Goal: Information Seeking & Learning: Learn about a topic

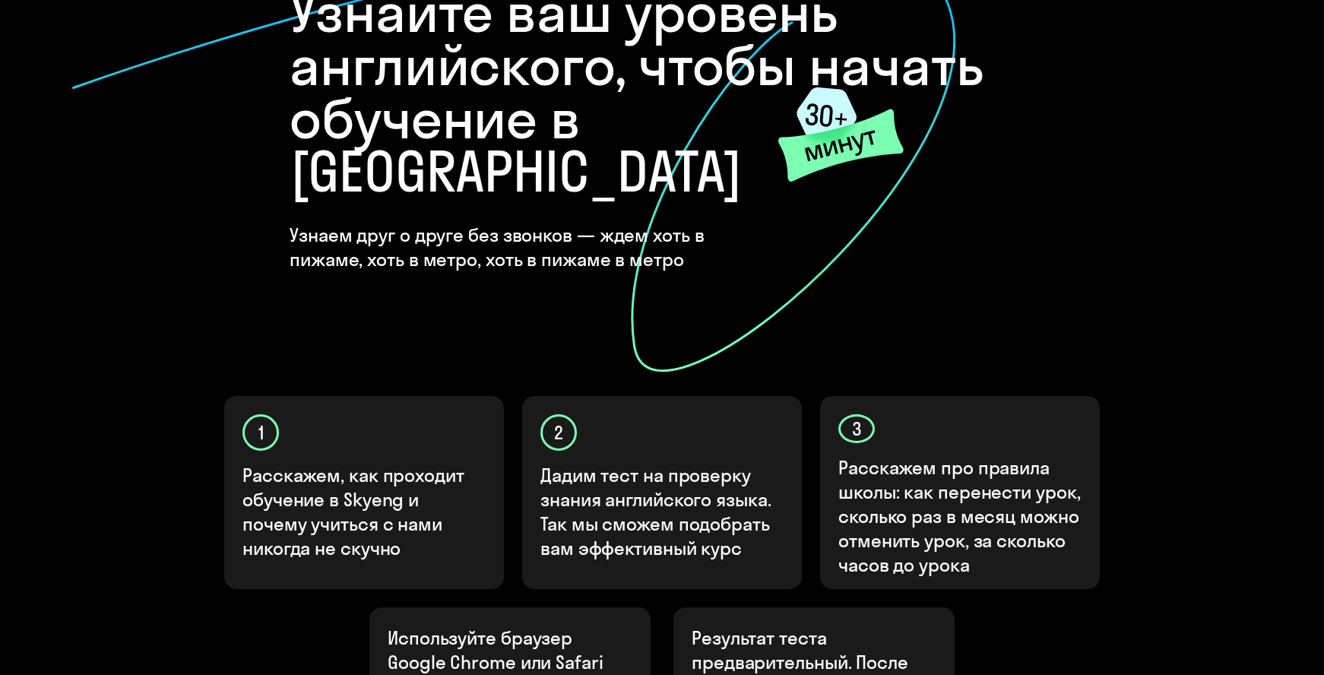
scroll to position [423, 0]
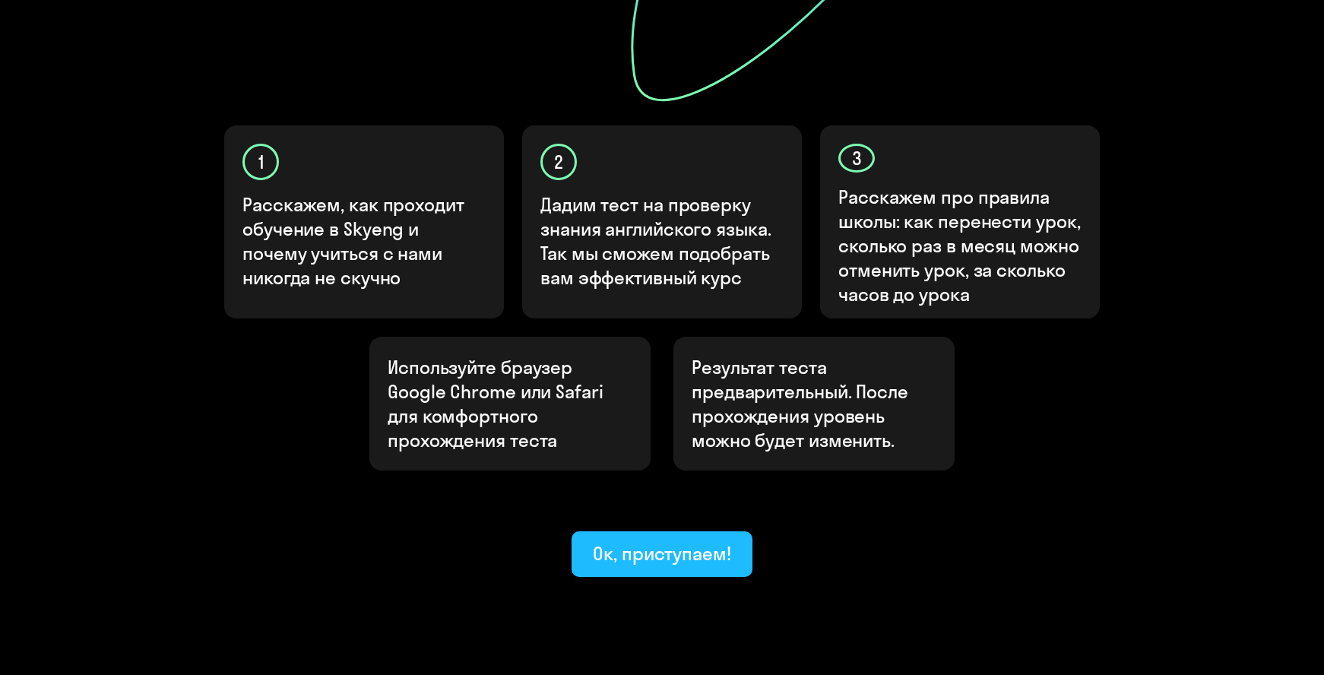
click at [661, 541] on div "Ок, приступаем!" at bounding box center [662, 553] width 138 height 24
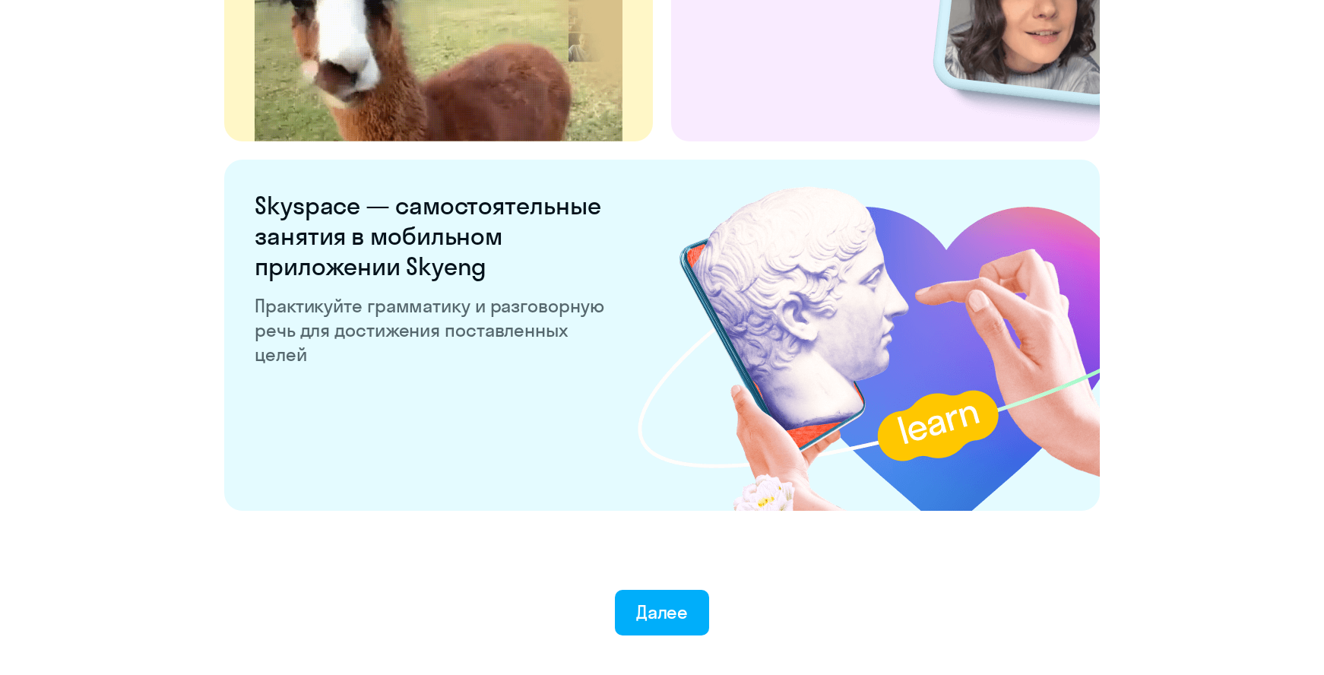
scroll to position [2849, 0]
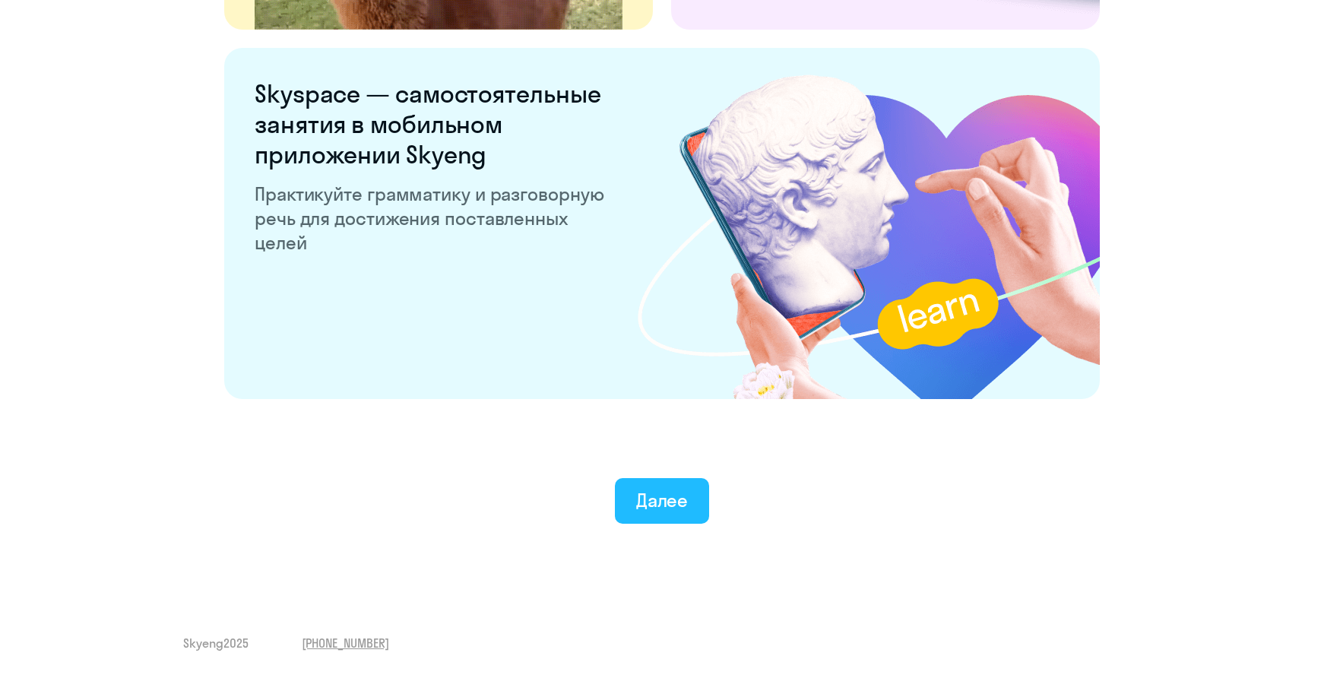
click at [653, 502] on div "Далее" at bounding box center [662, 500] width 52 height 24
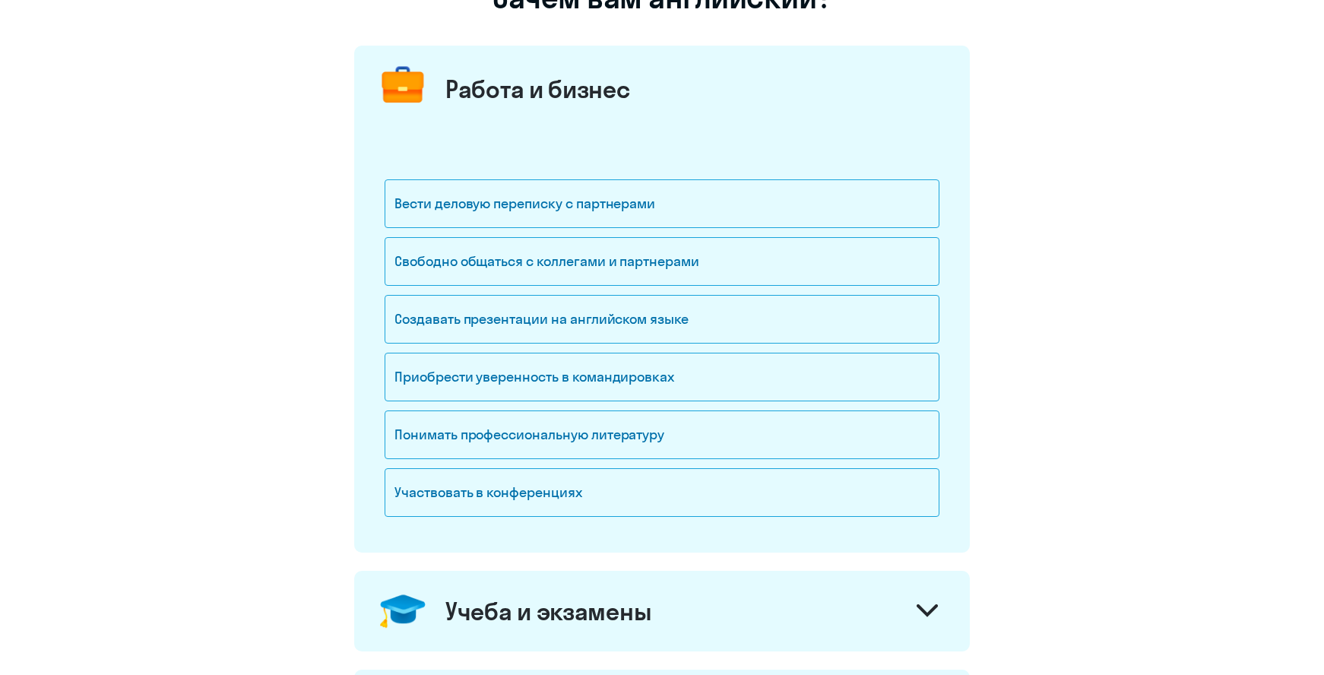
scroll to position [76, 0]
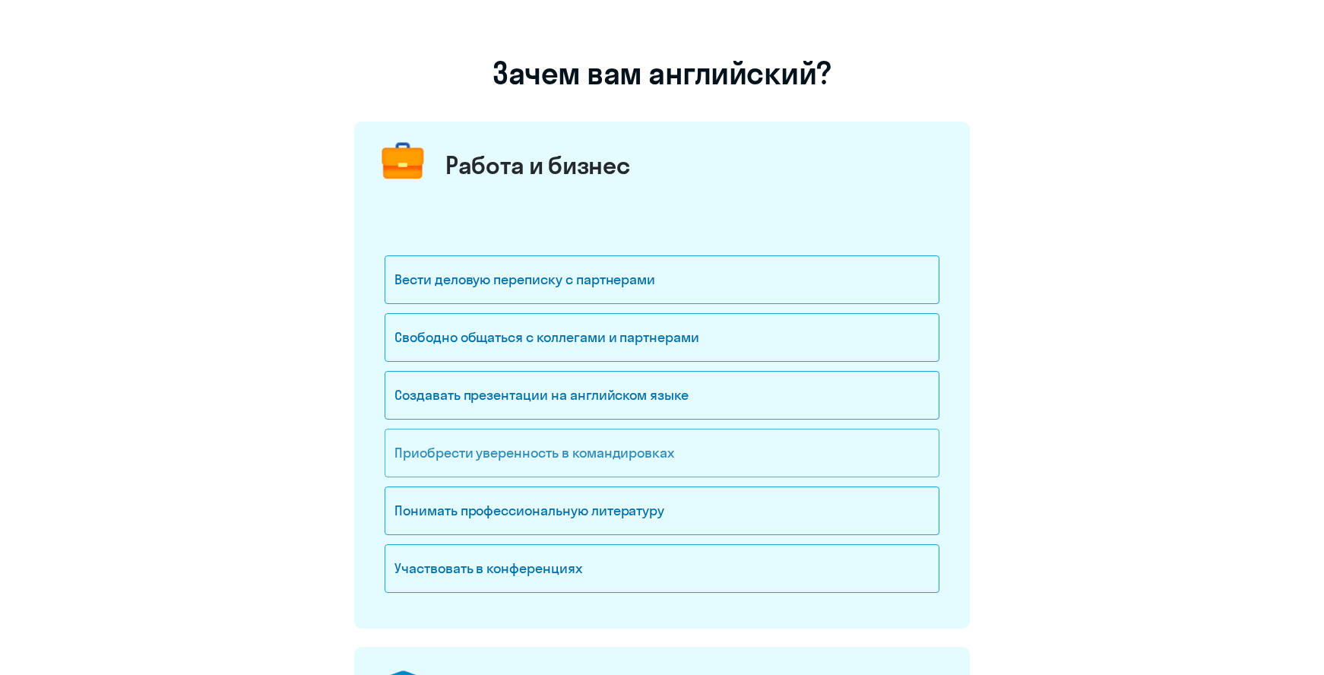
click at [627, 458] on div "Приобрести уверенность в командировках" at bounding box center [662, 453] width 555 height 49
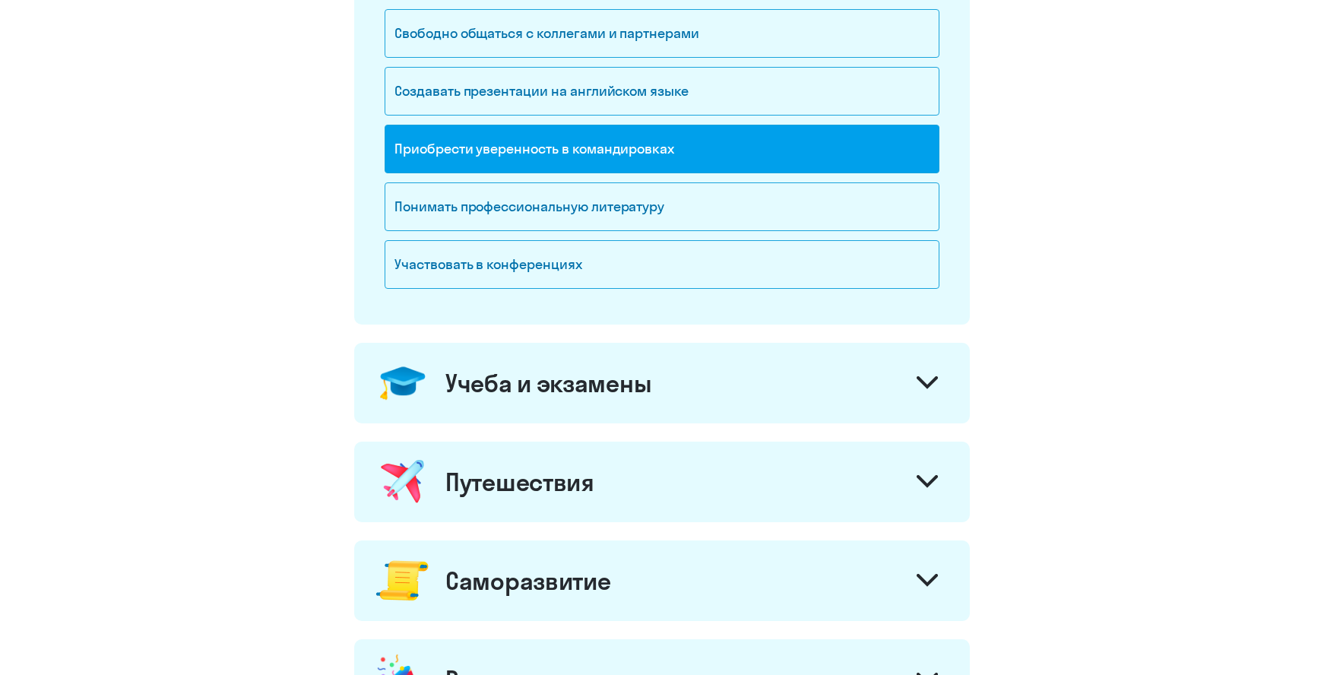
scroll to position [456, 0]
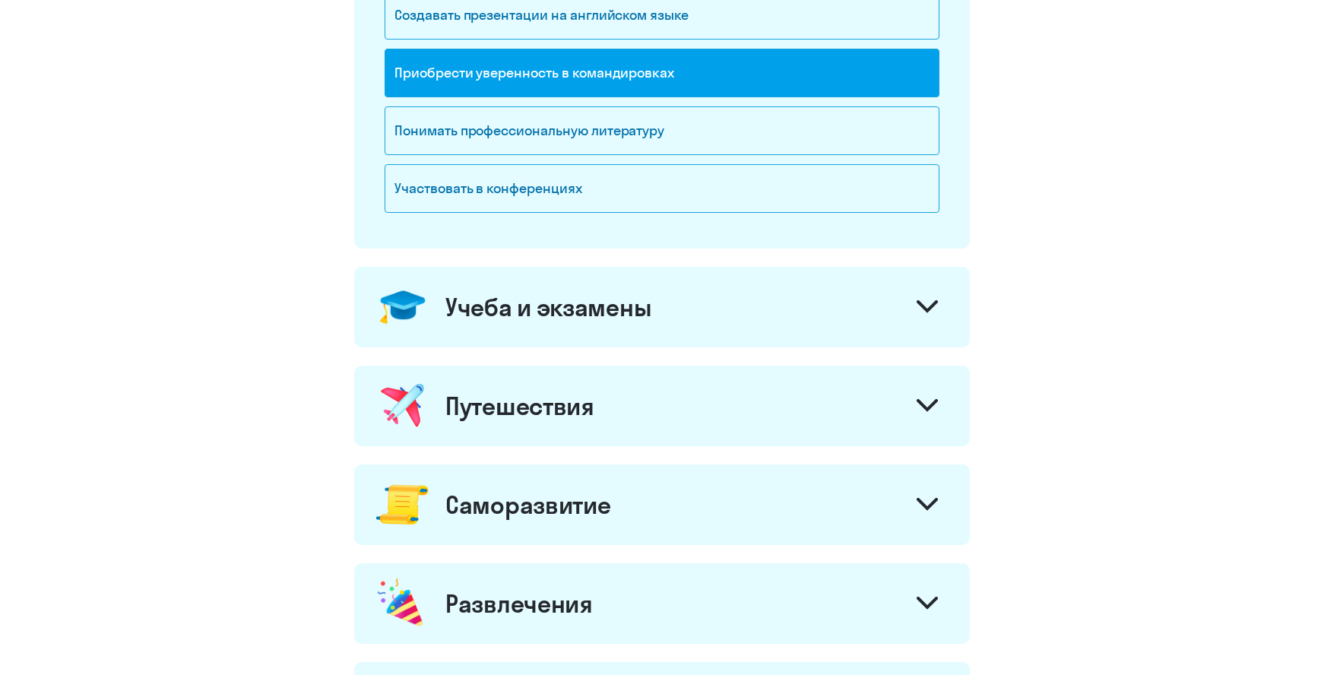
click at [922, 306] on icon at bounding box center [927, 306] width 18 height 9
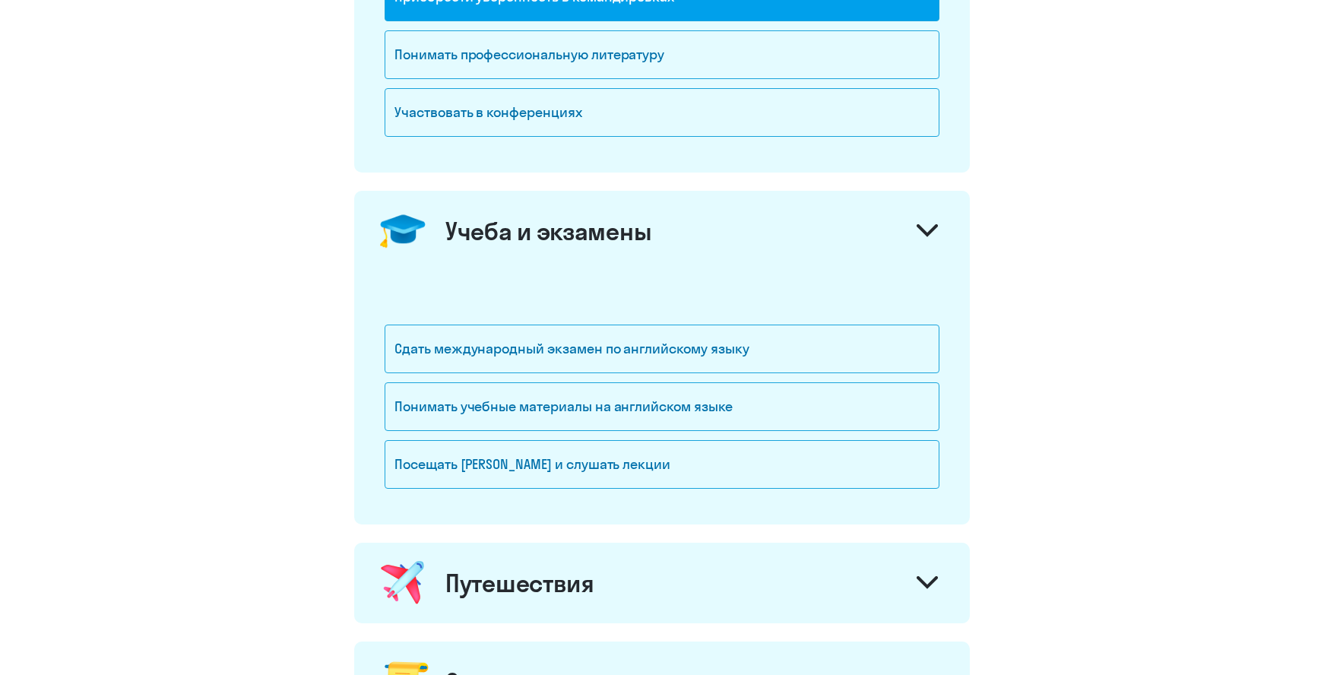
scroll to position [608, 0]
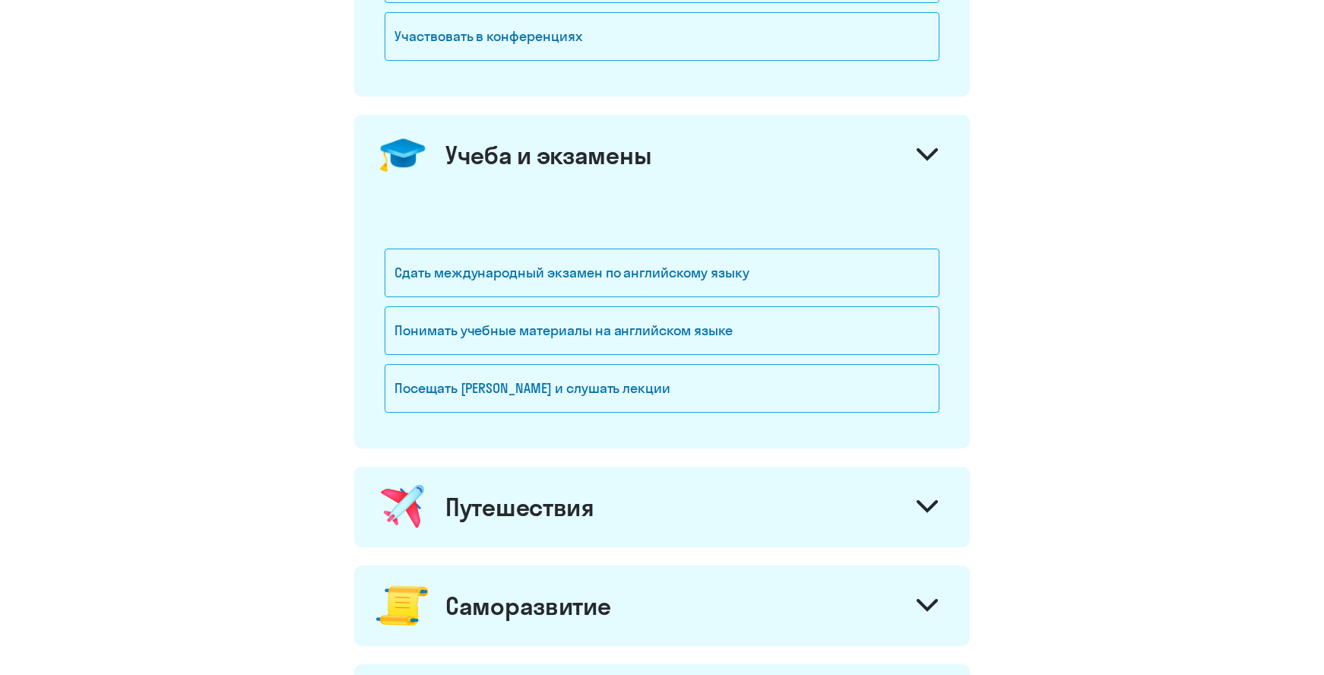
click at [924, 159] on icon at bounding box center [927, 154] width 21 height 13
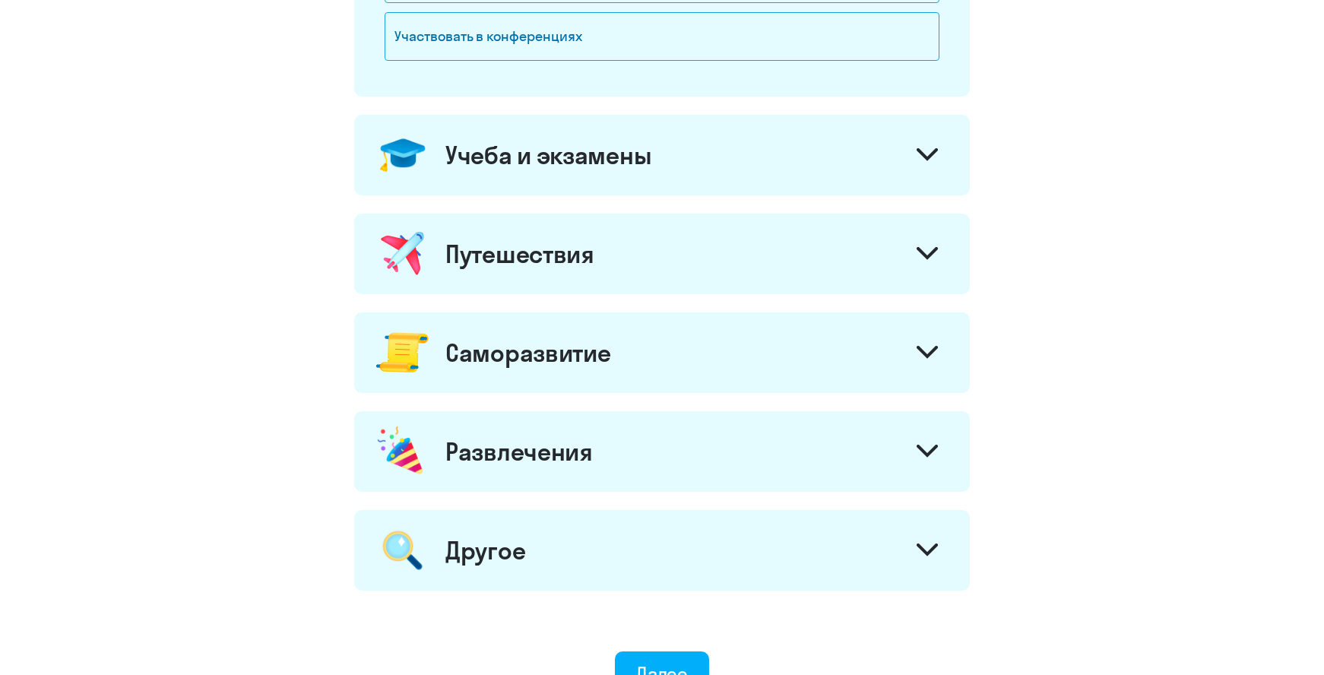
click at [920, 252] on icon at bounding box center [927, 253] width 18 height 9
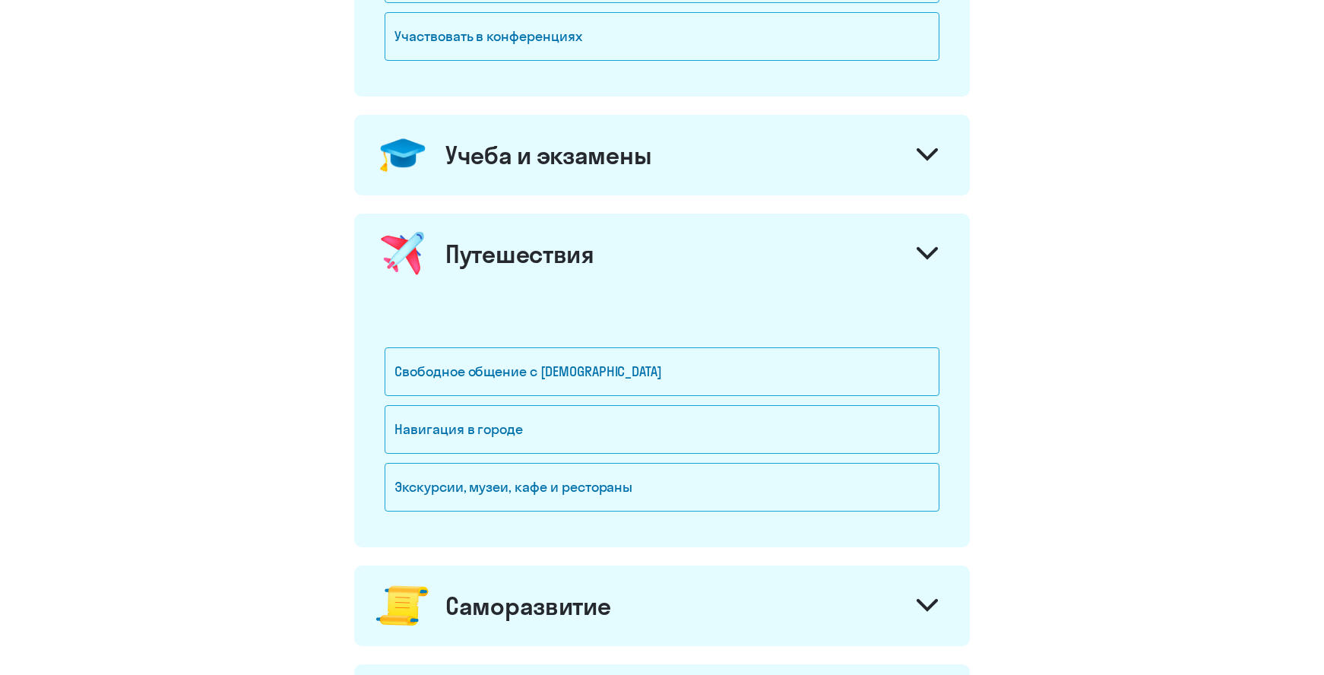
scroll to position [684, 0]
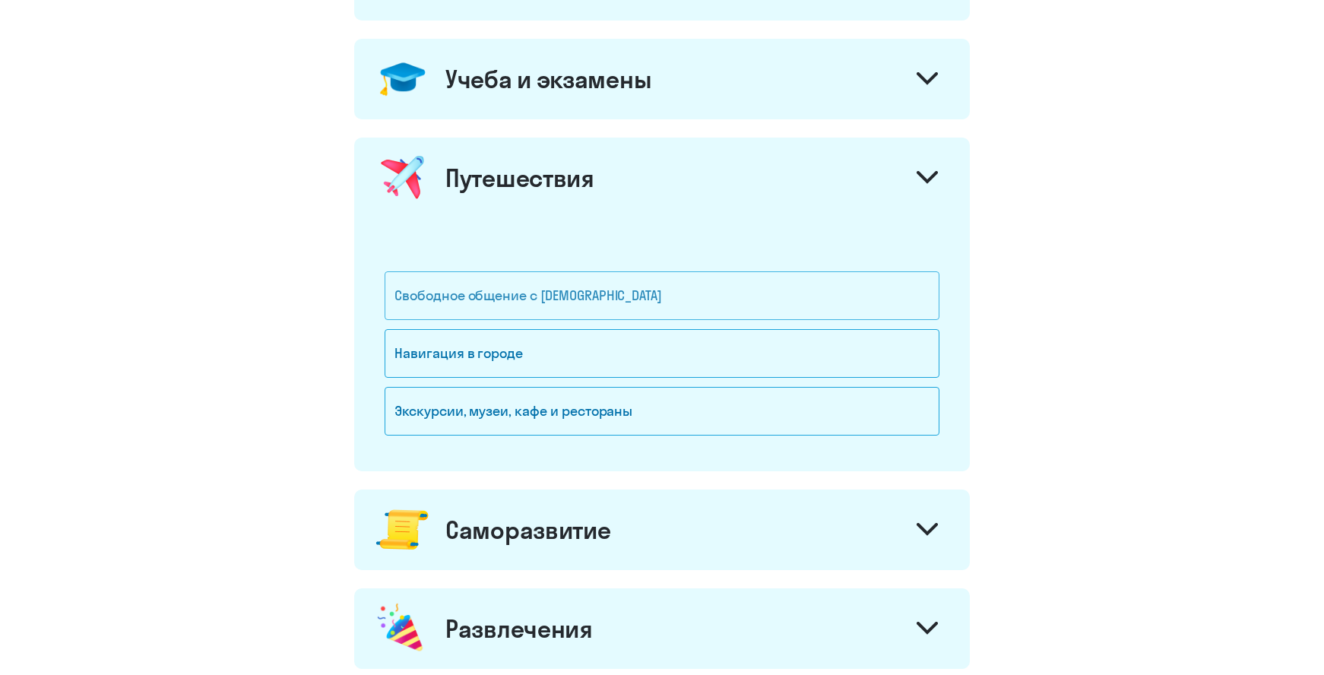
click at [564, 279] on div "Свободное общение с [DEMOGRAPHIC_DATA]" at bounding box center [662, 295] width 555 height 49
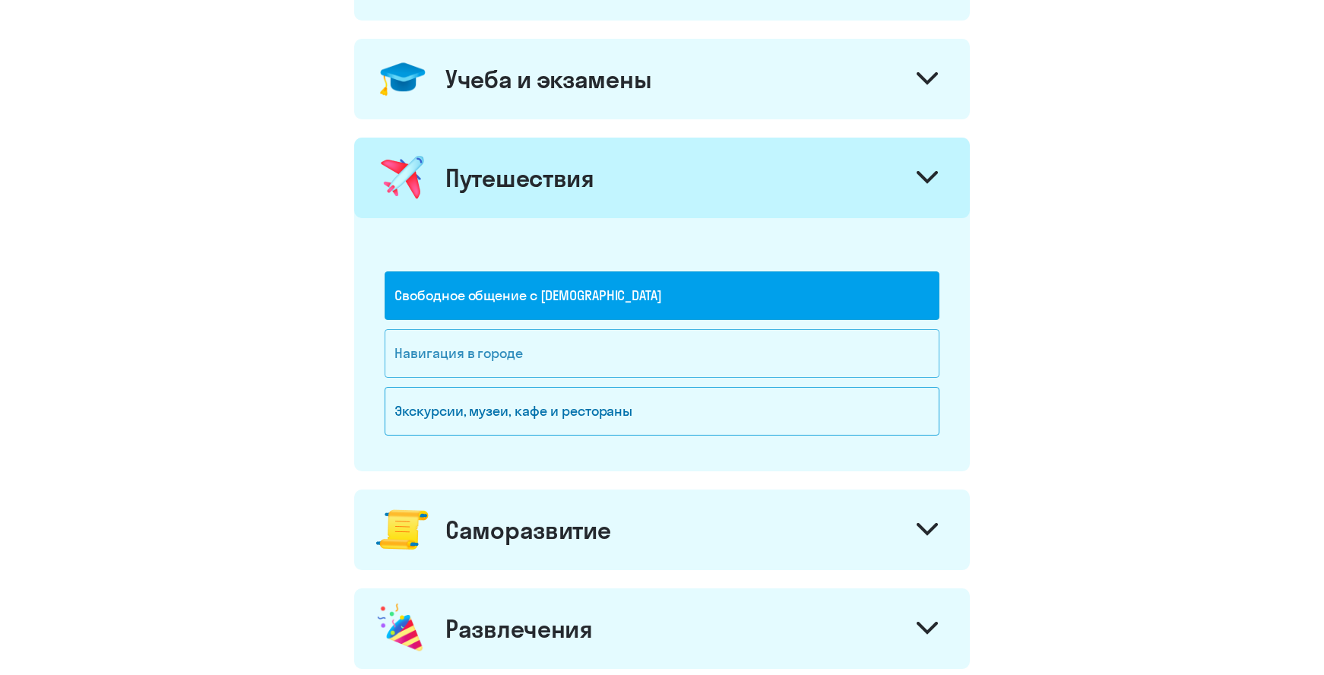
click at [420, 351] on div "Навигация в городе" at bounding box center [662, 353] width 555 height 49
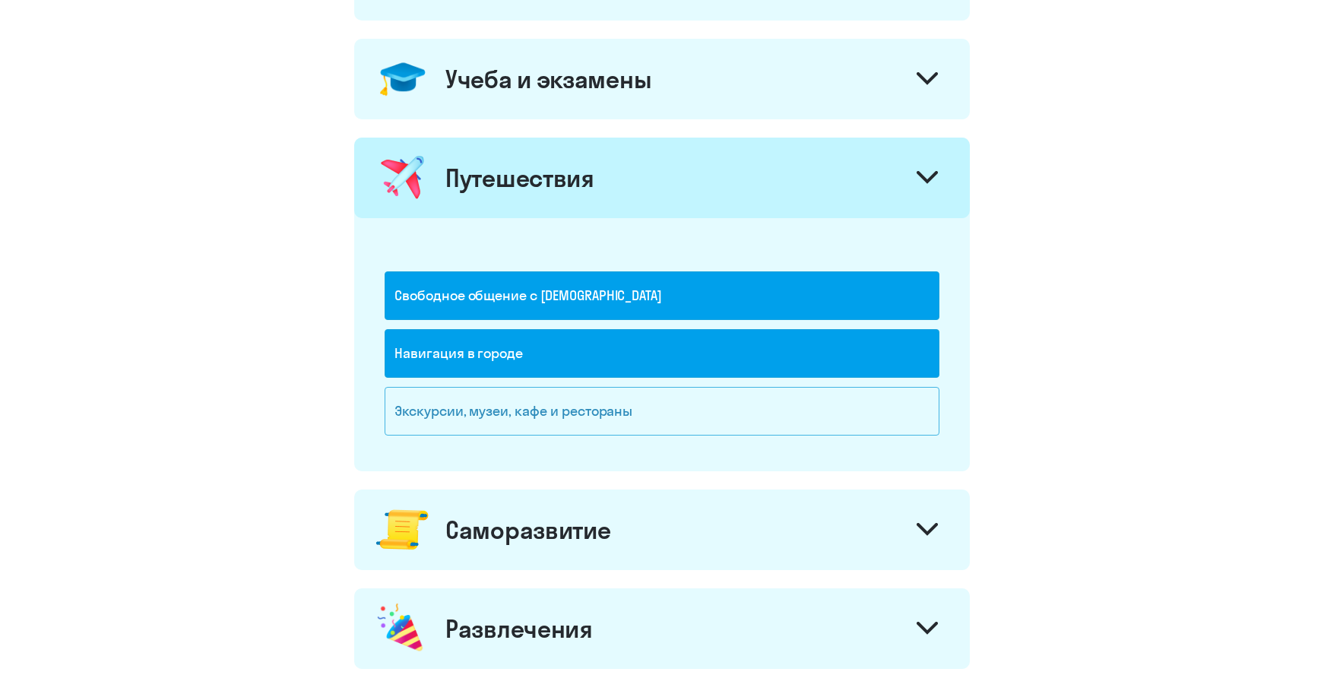
click at [444, 403] on div "Экскурсии, музеи, кафе и рестораны" at bounding box center [662, 411] width 555 height 49
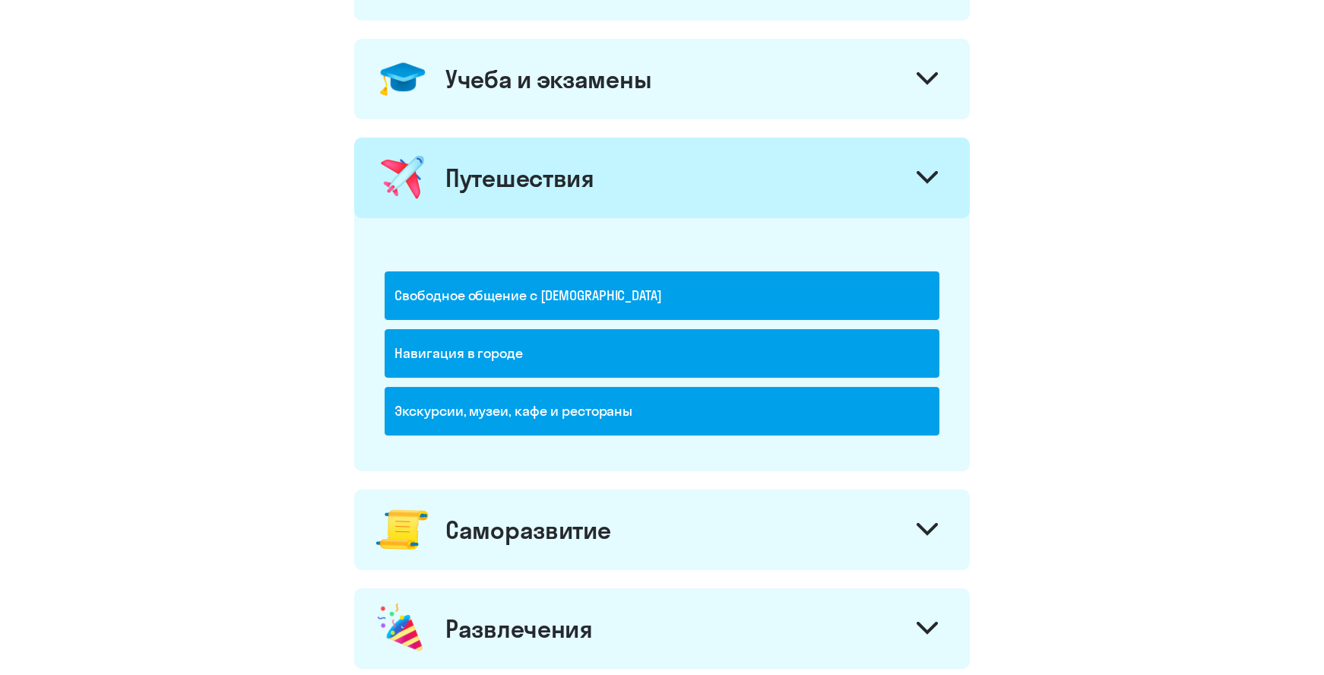
scroll to position [912, 0]
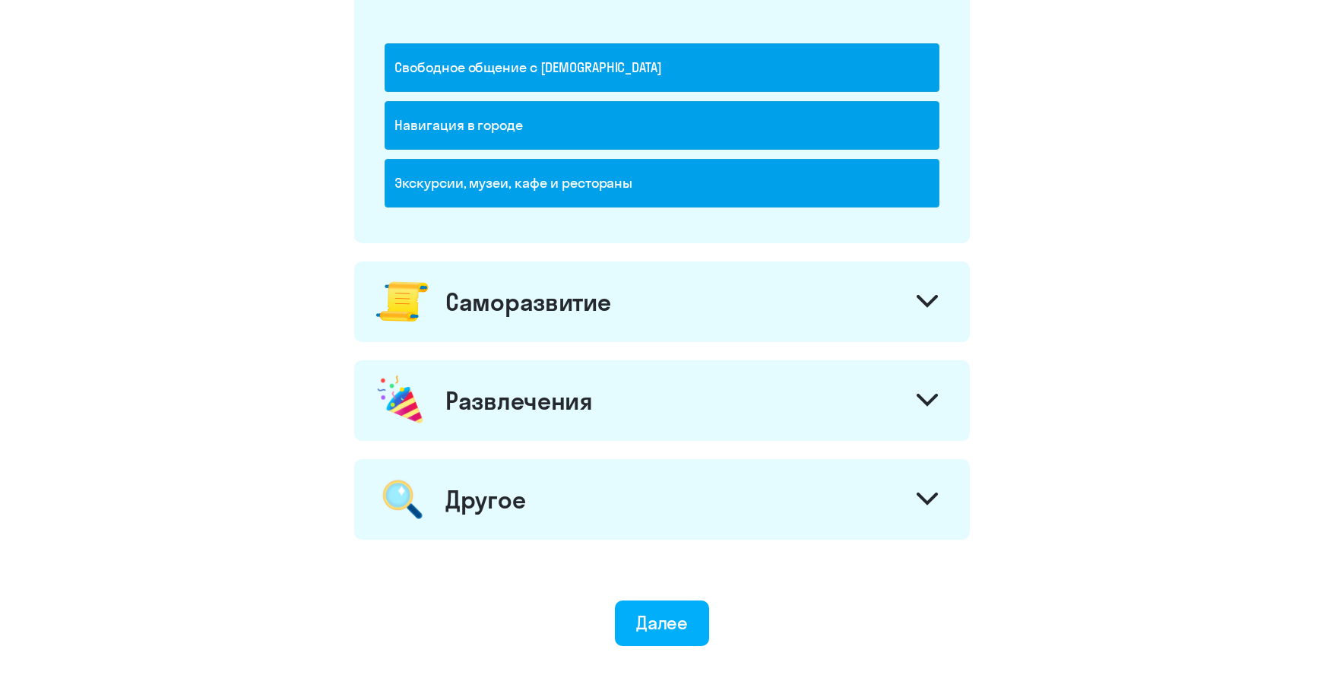
click at [931, 299] on icon at bounding box center [927, 301] width 21 height 13
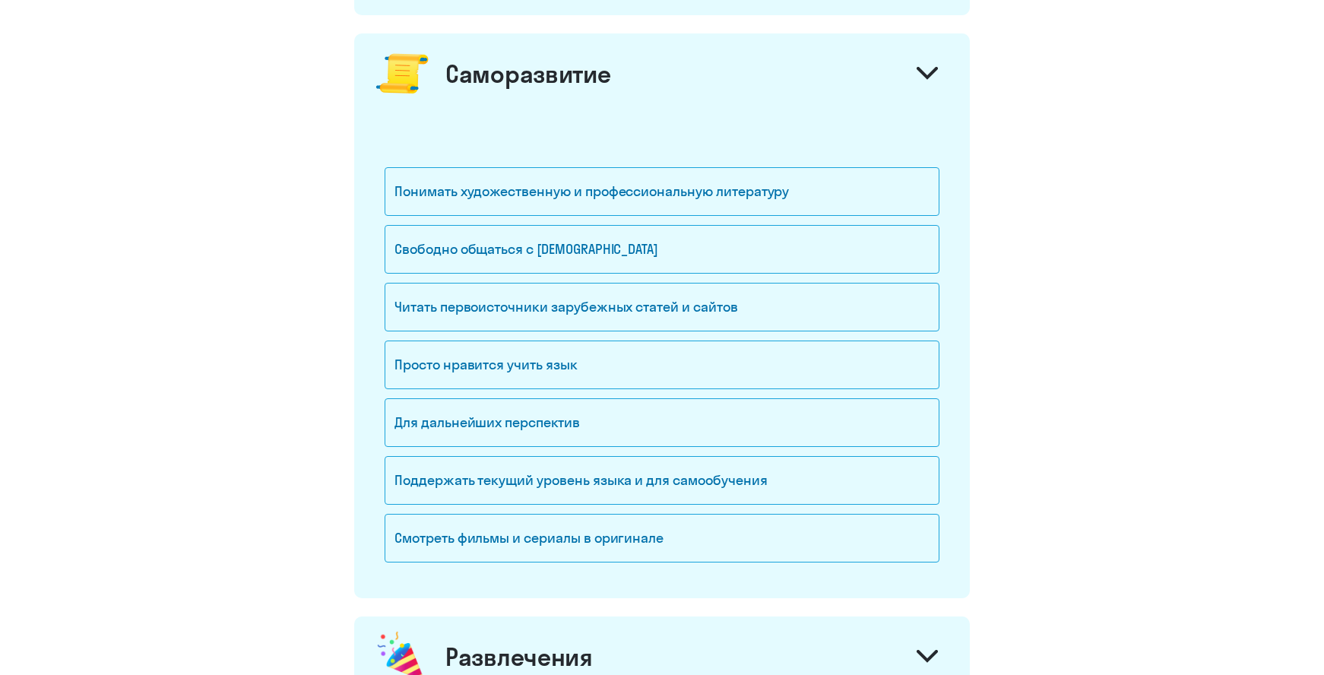
scroll to position [1216, 0]
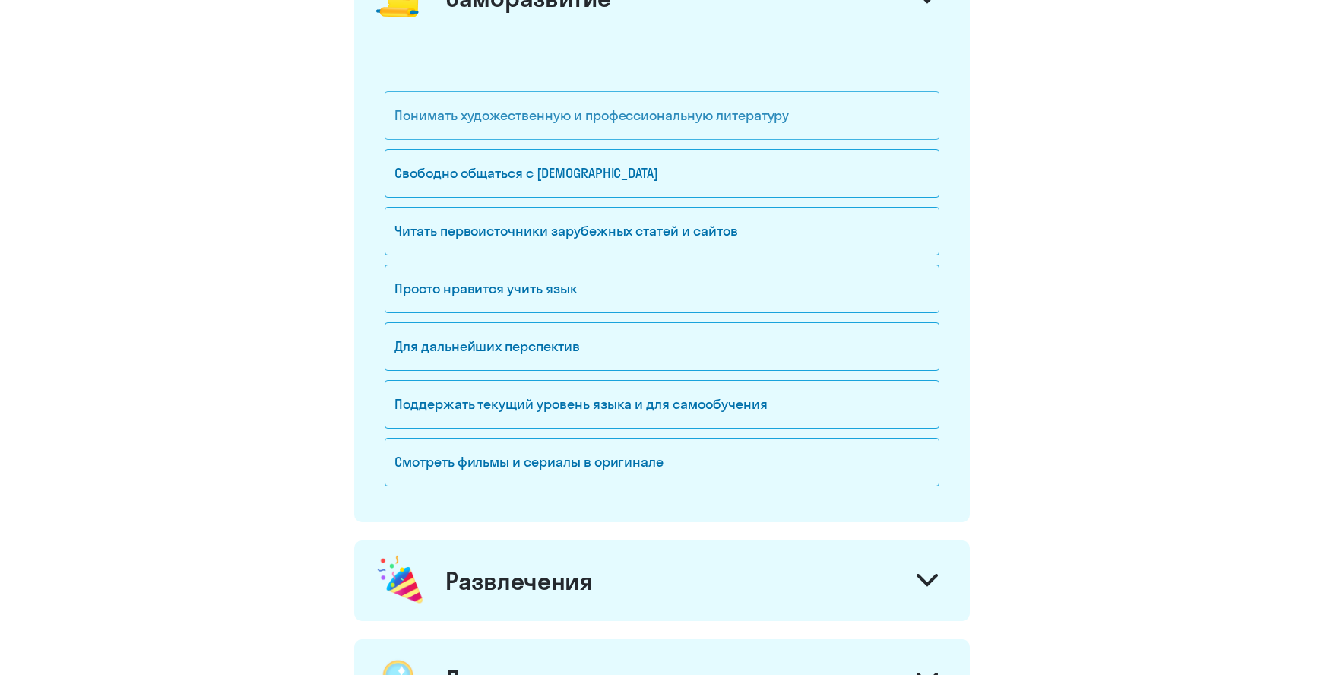
click at [683, 111] on div "Понимать художественную и профессиональную литературу" at bounding box center [662, 115] width 555 height 49
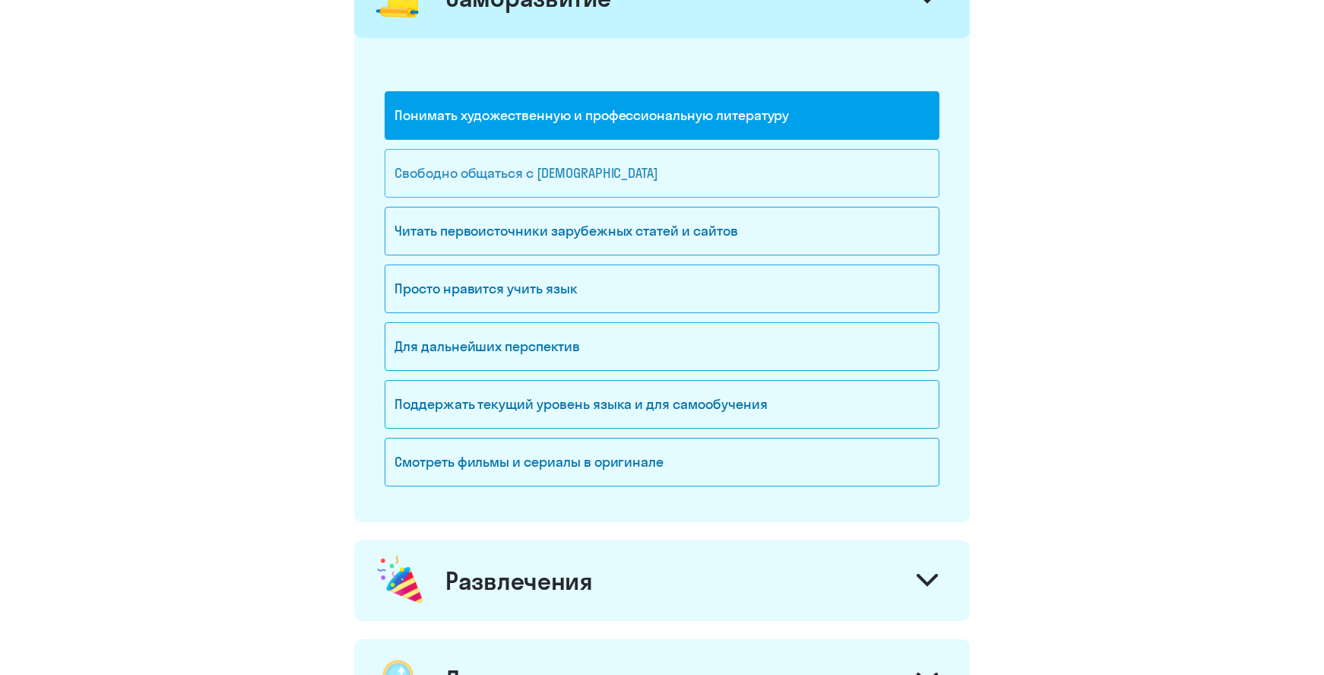
click at [586, 170] on div "Свободно общаться с [DEMOGRAPHIC_DATA]" at bounding box center [662, 173] width 555 height 49
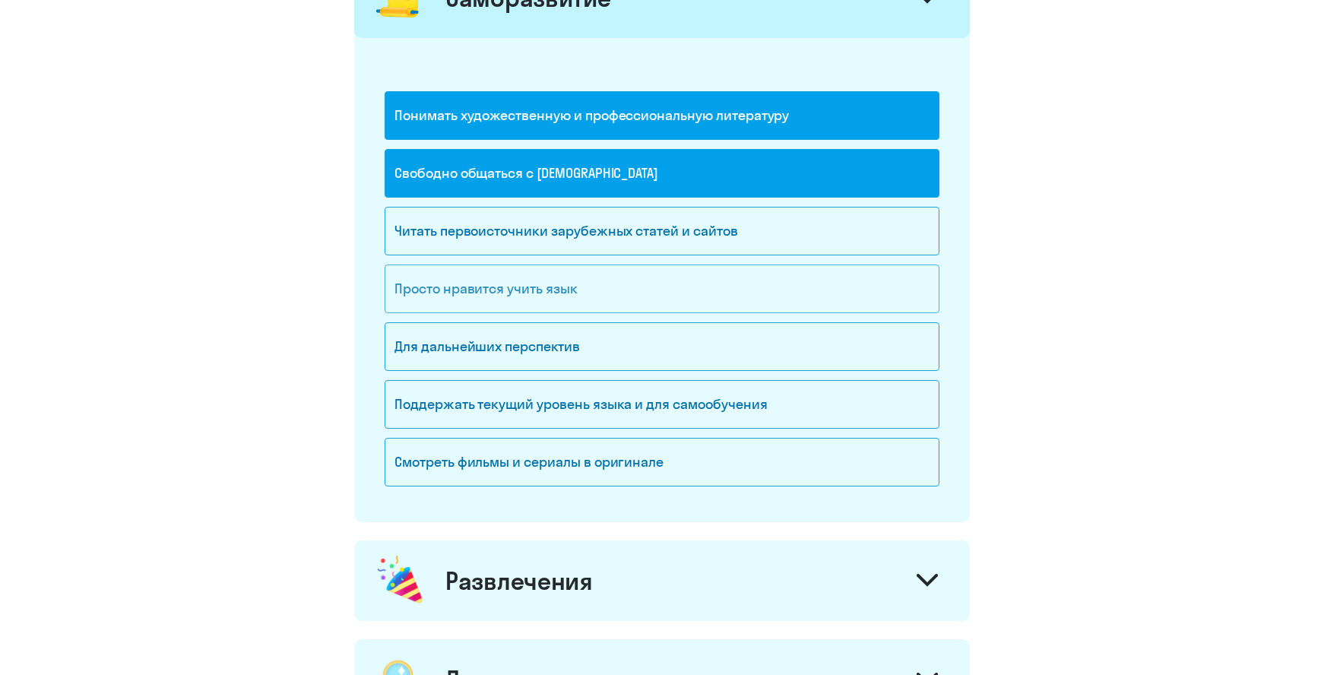
click at [546, 296] on div "Просто нравится учить язык" at bounding box center [662, 289] width 555 height 49
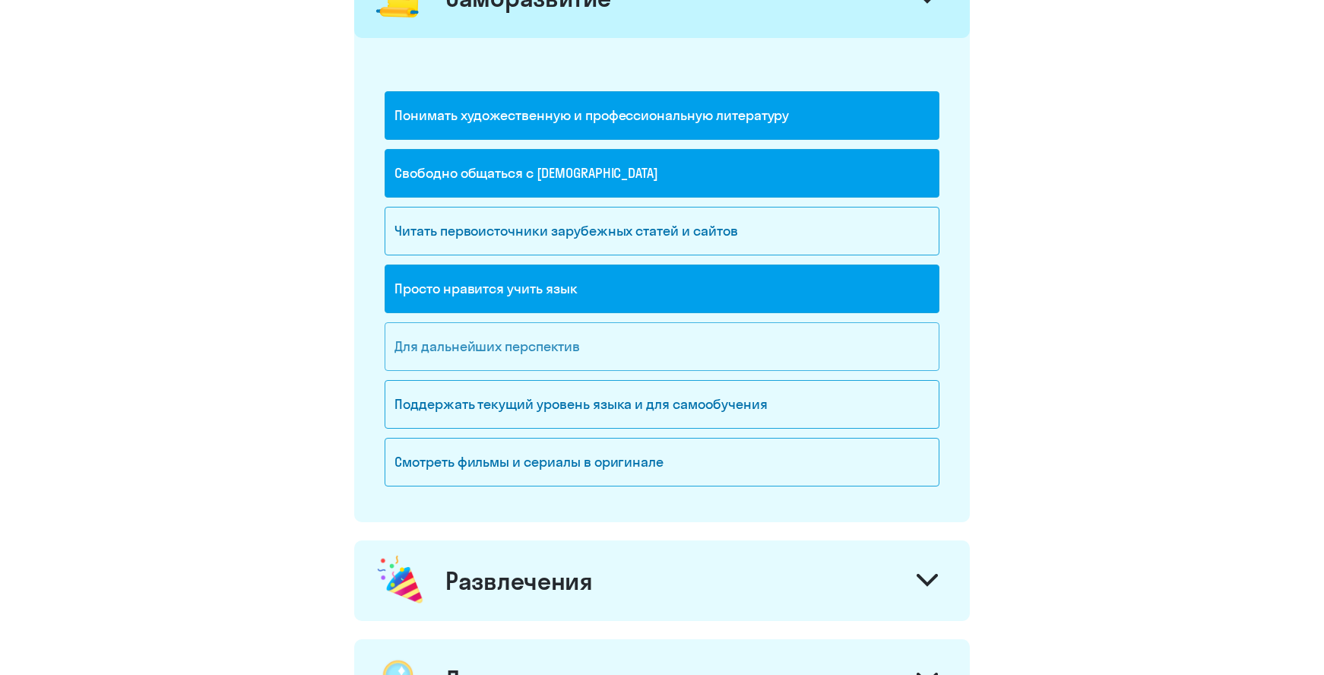
click at [533, 344] on div "Для дальнейших перспектив" at bounding box center [662, 346] width 555 height 49
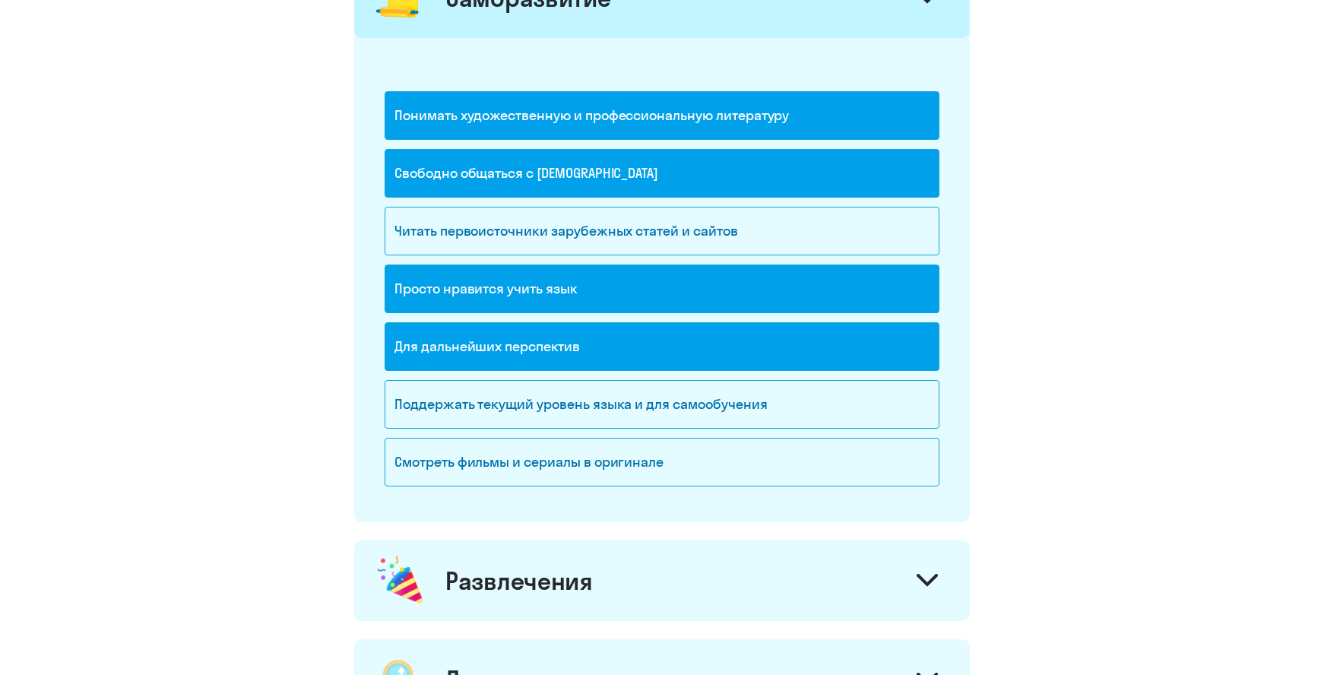
scroll to position [1292, 0]
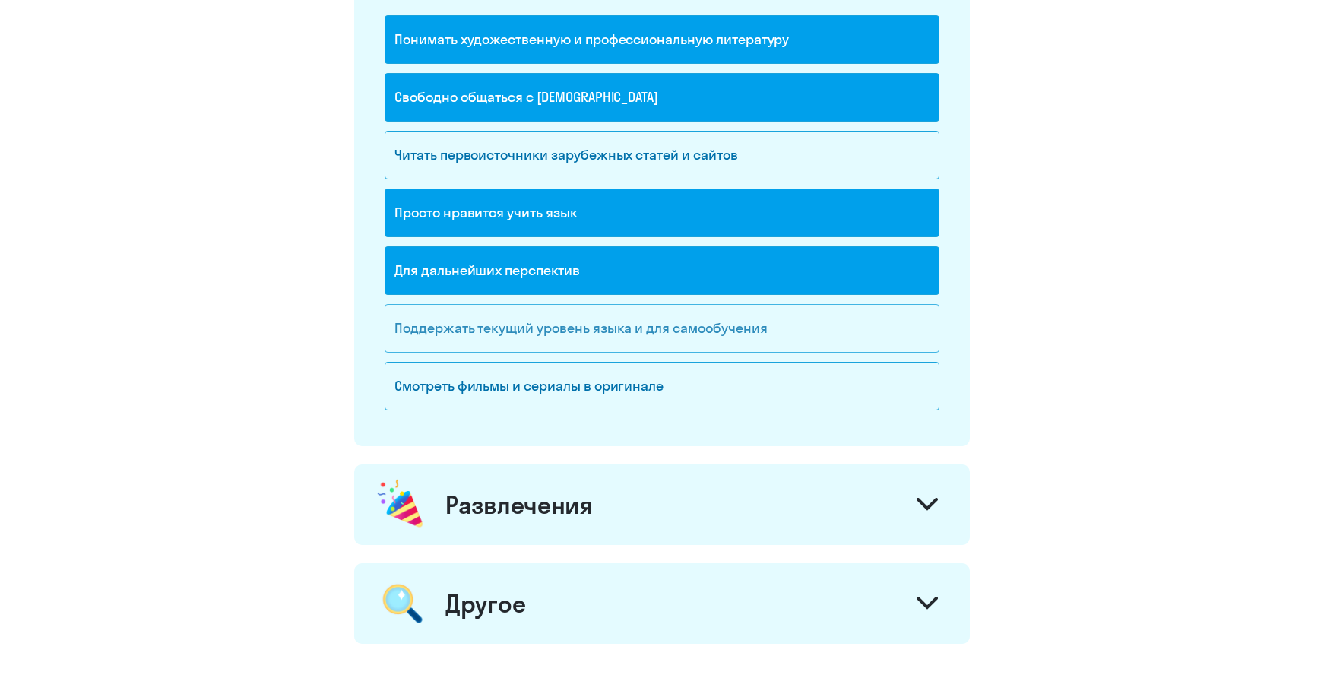
click at [706, 335] on div "Поддержать текущий уровень языка и для cамообучения" at bounding box center [662, 328] width 555 height 49
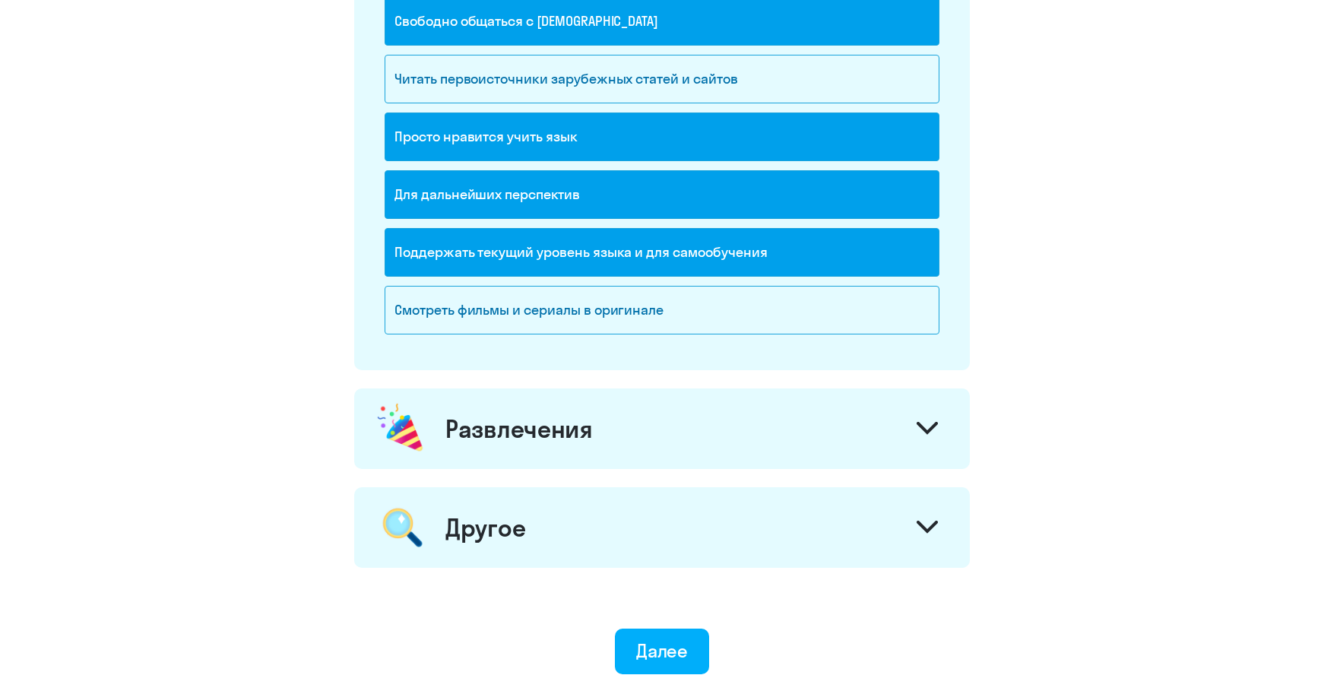
scroll to position [1444, 0]
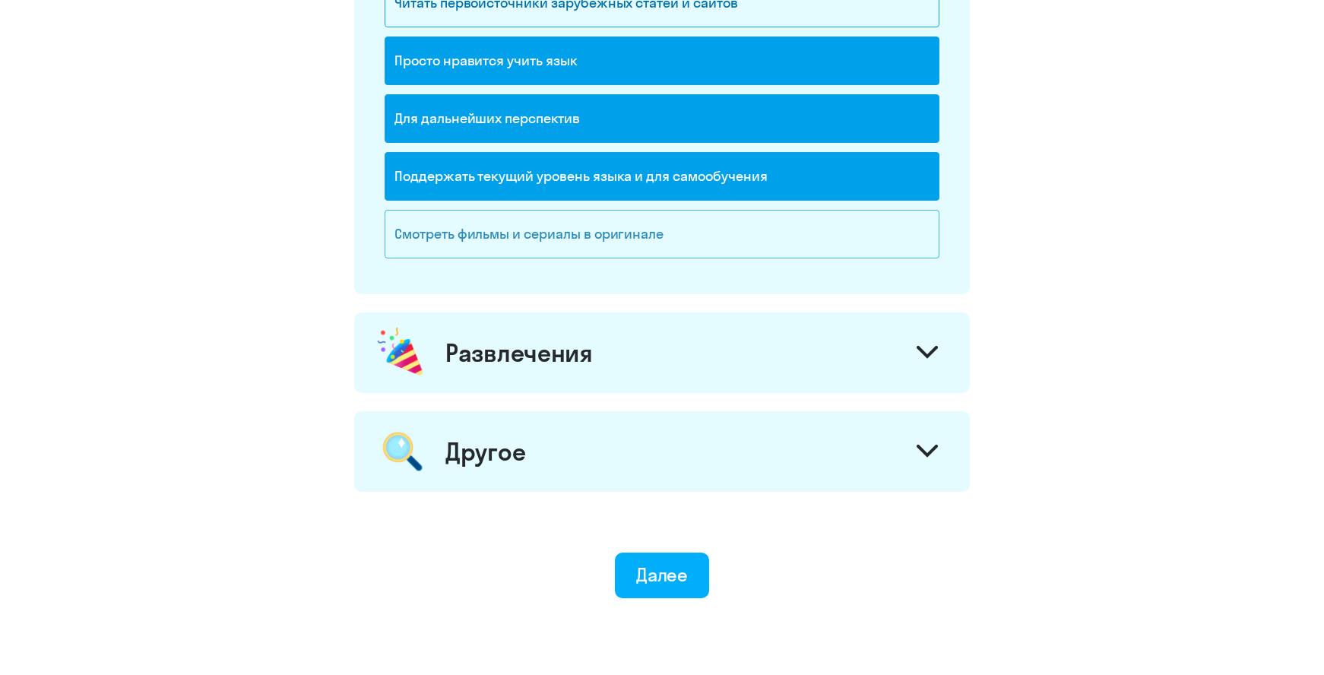
click at [556, 230] on div "Смотреть фильмы и сериалы в оригинале" at bounding box center [662, 234] width 555 height 49
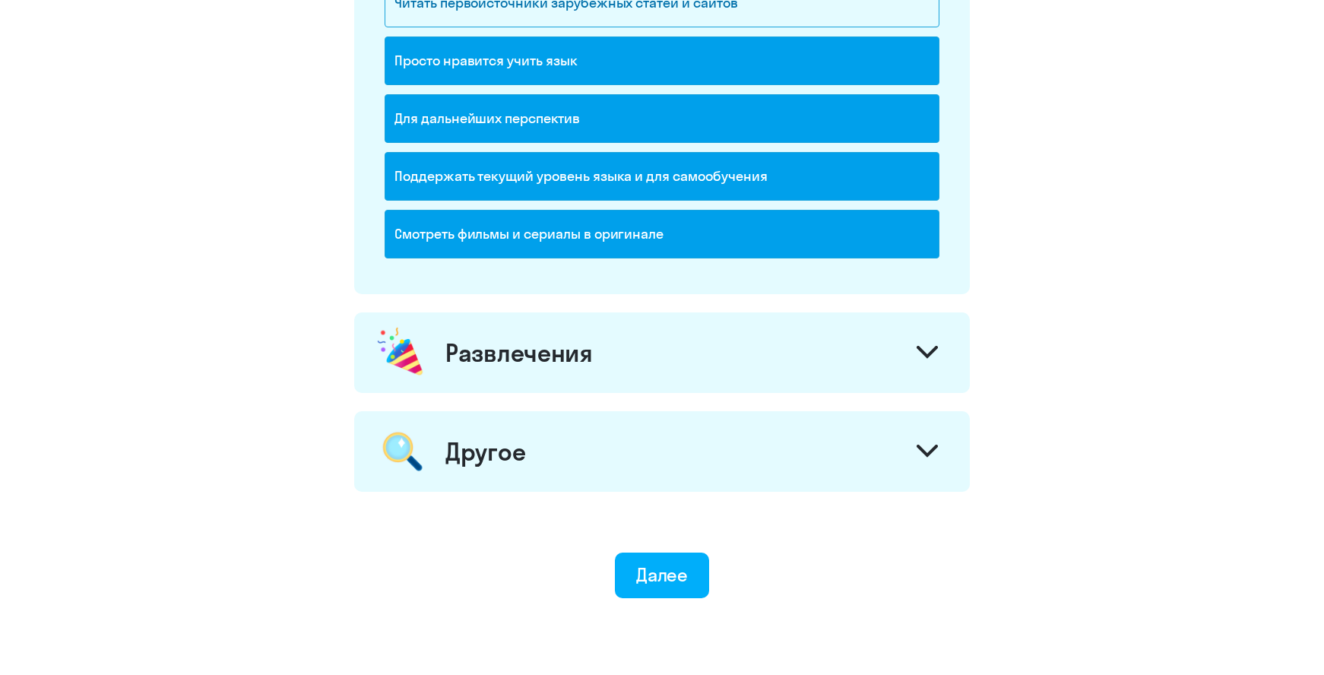
click at [934, 354] on icon at bounding box center [927, 352] width 21 height 13
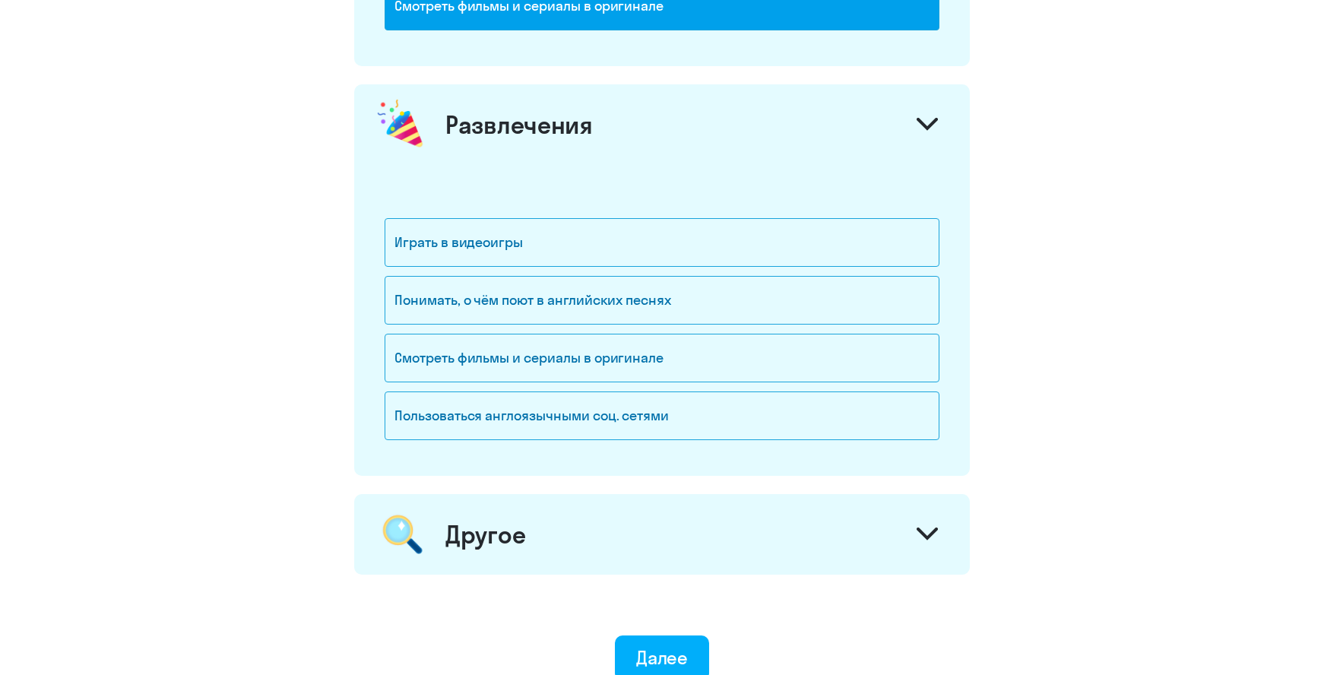
scroll to position [1749, 0]
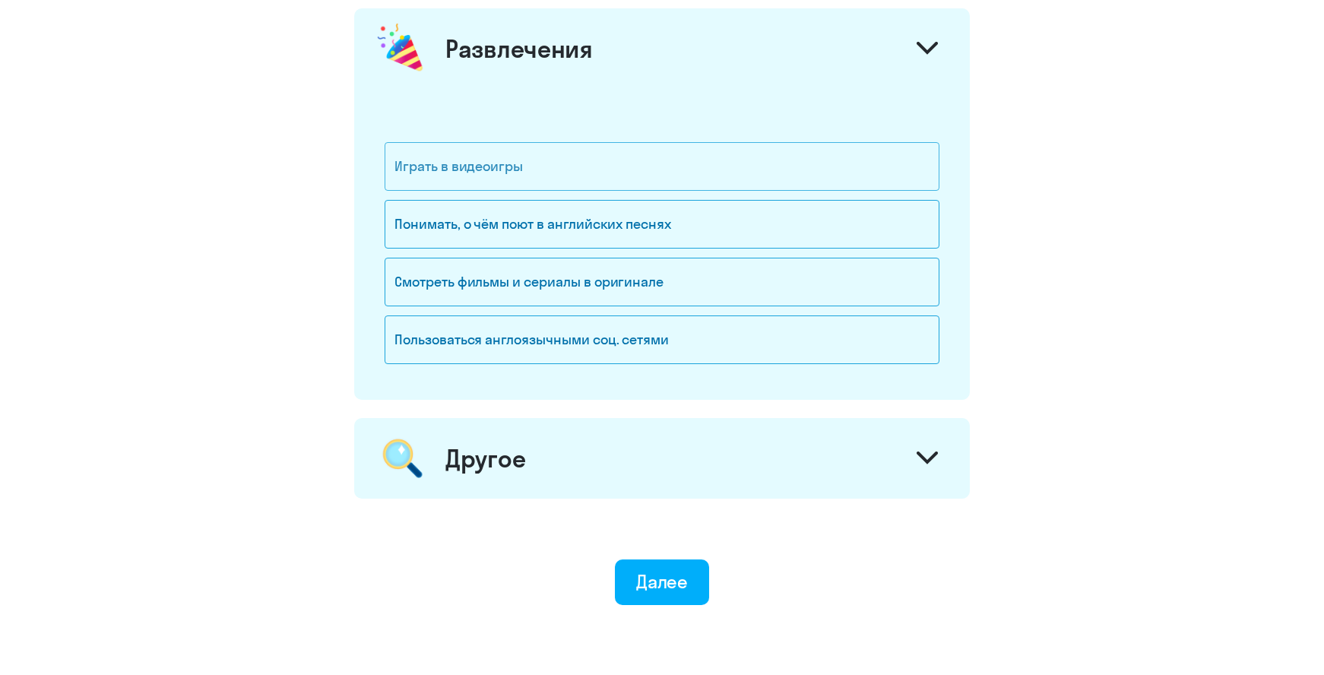
click at [483, 165] on div "Играть в видеоигры" at bounding box center [662, 166] width 555 height 49
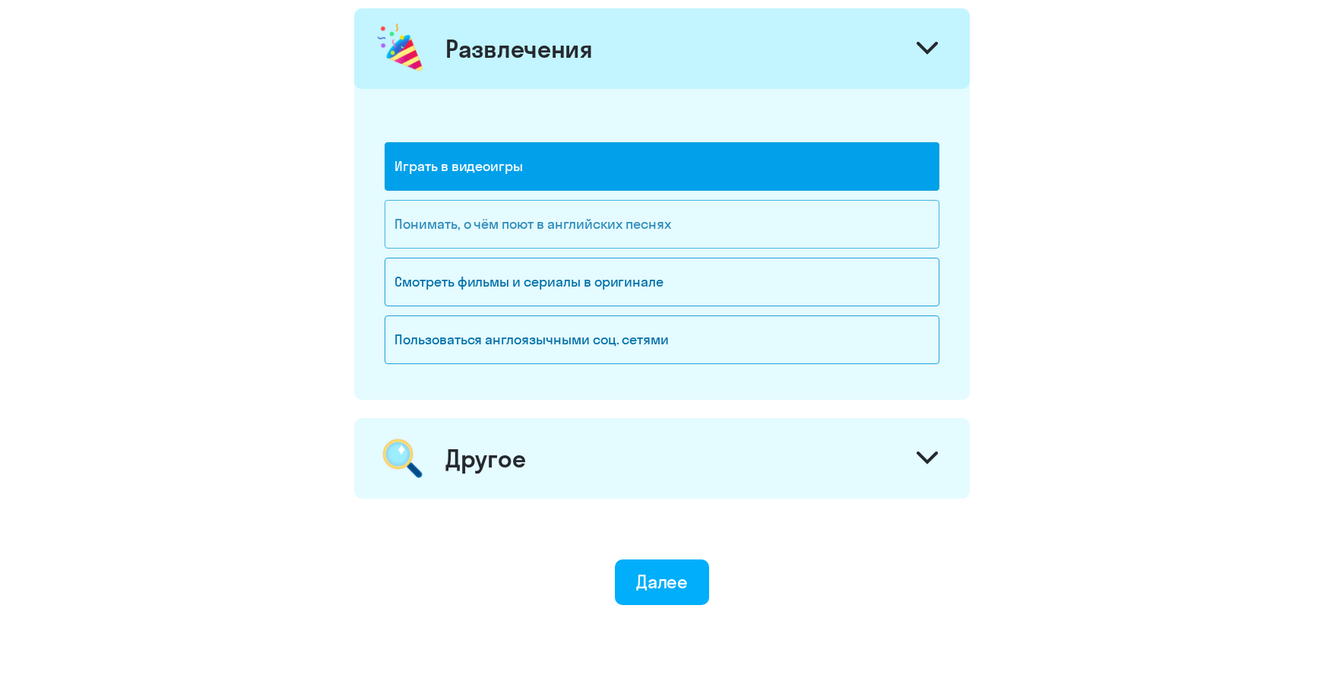
click at [553, 220] on div "Понимать, о чём поют в английских песнях" at bounding box center [662, 224] width 555 height 49
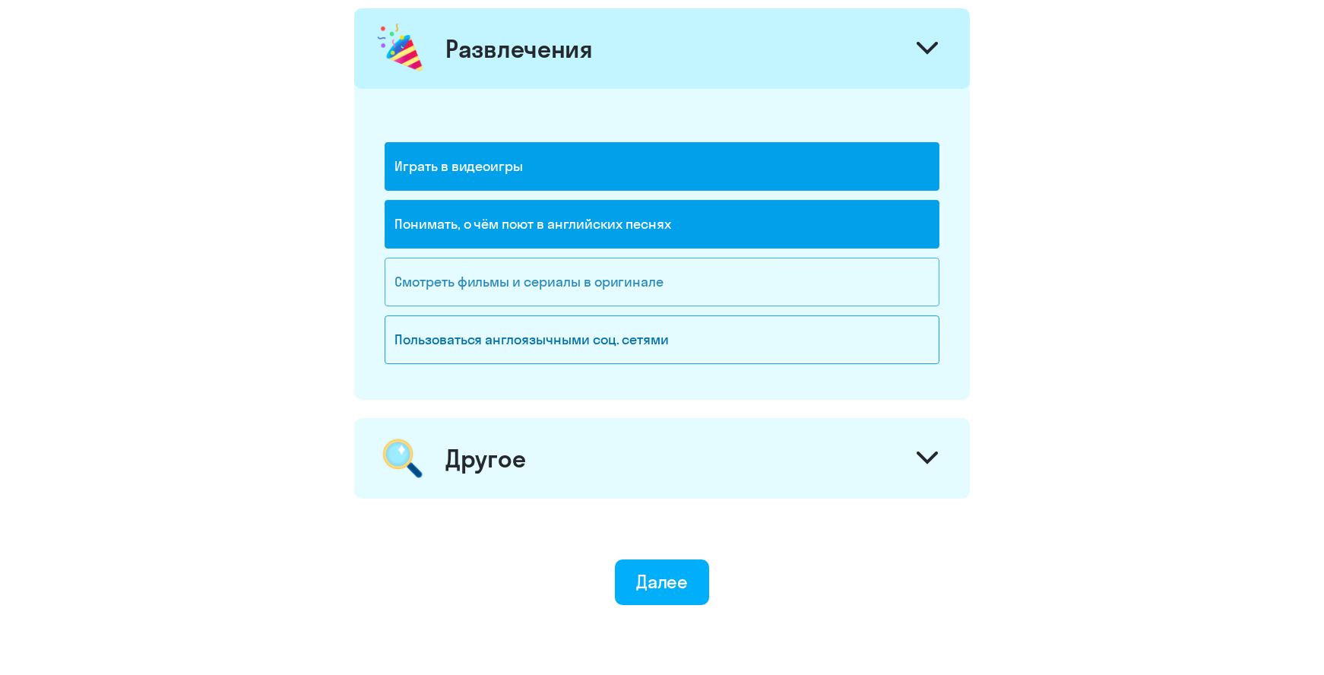
click at [643, 280] on div "Смотреть фильмы и сериалы в оригинале" at bounding box center [662, 282] width 555 height 49
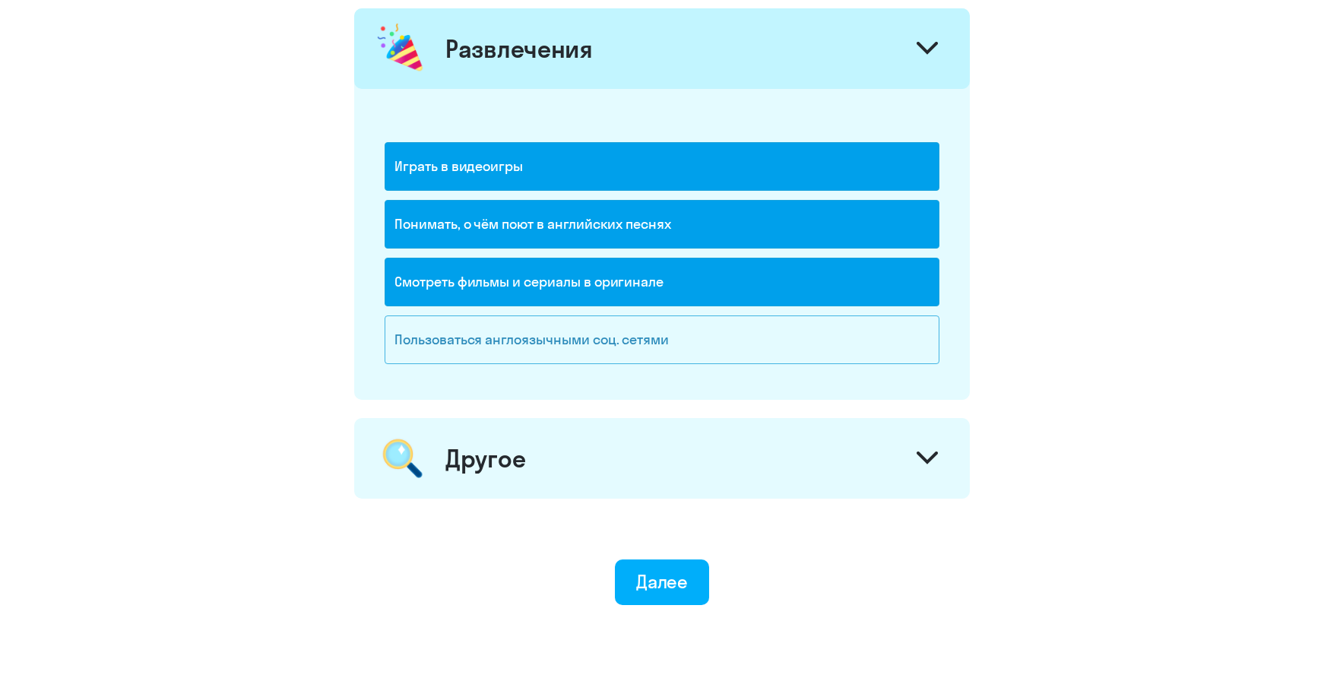
click at [609, 336] on div "Пользоваться англоязычными соц. сетями" at bounding box center [662, 340] width 555 height 49
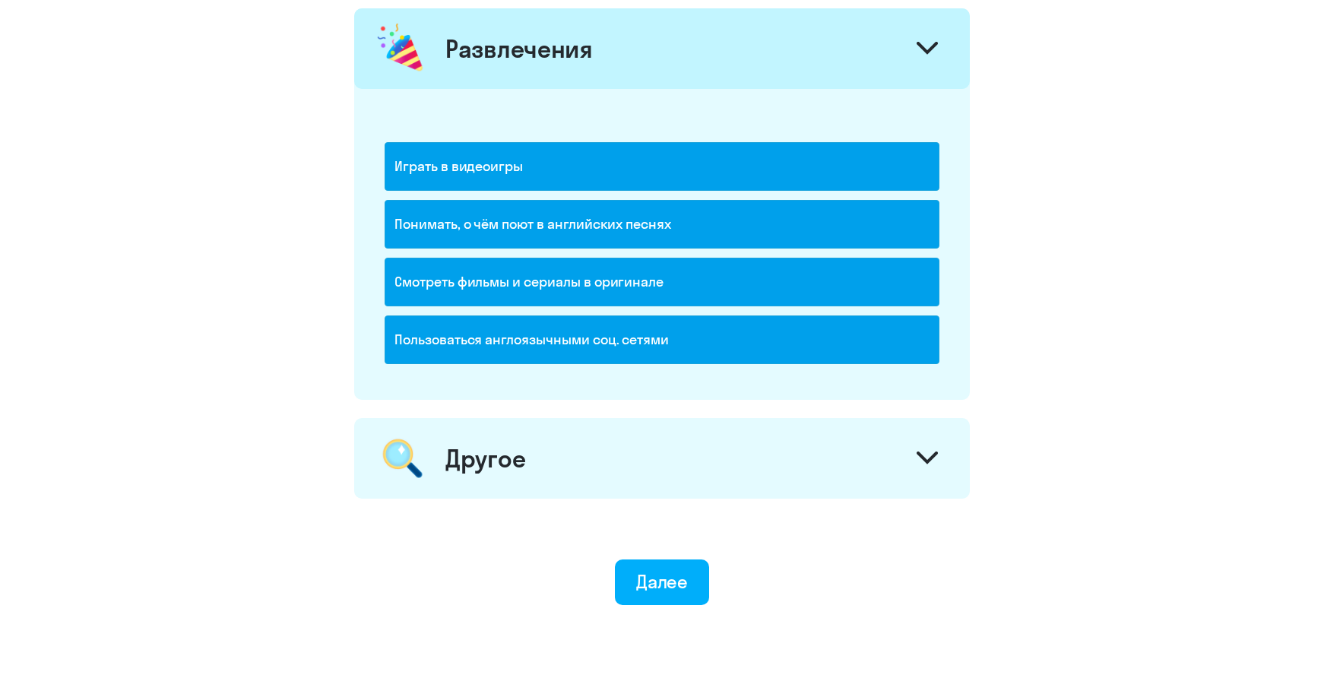
click at [924, 458] on icon at bounding box center [927, 457] width 18 height 9
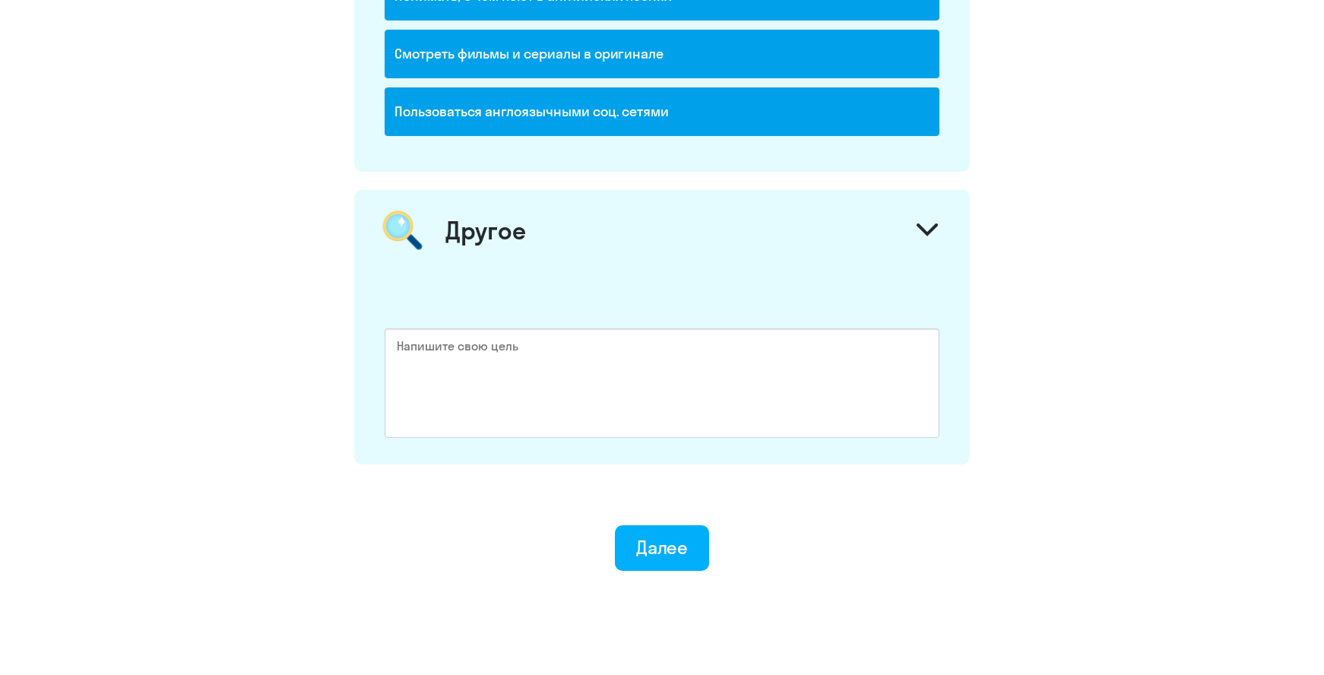
scroll to position [2018, 0]
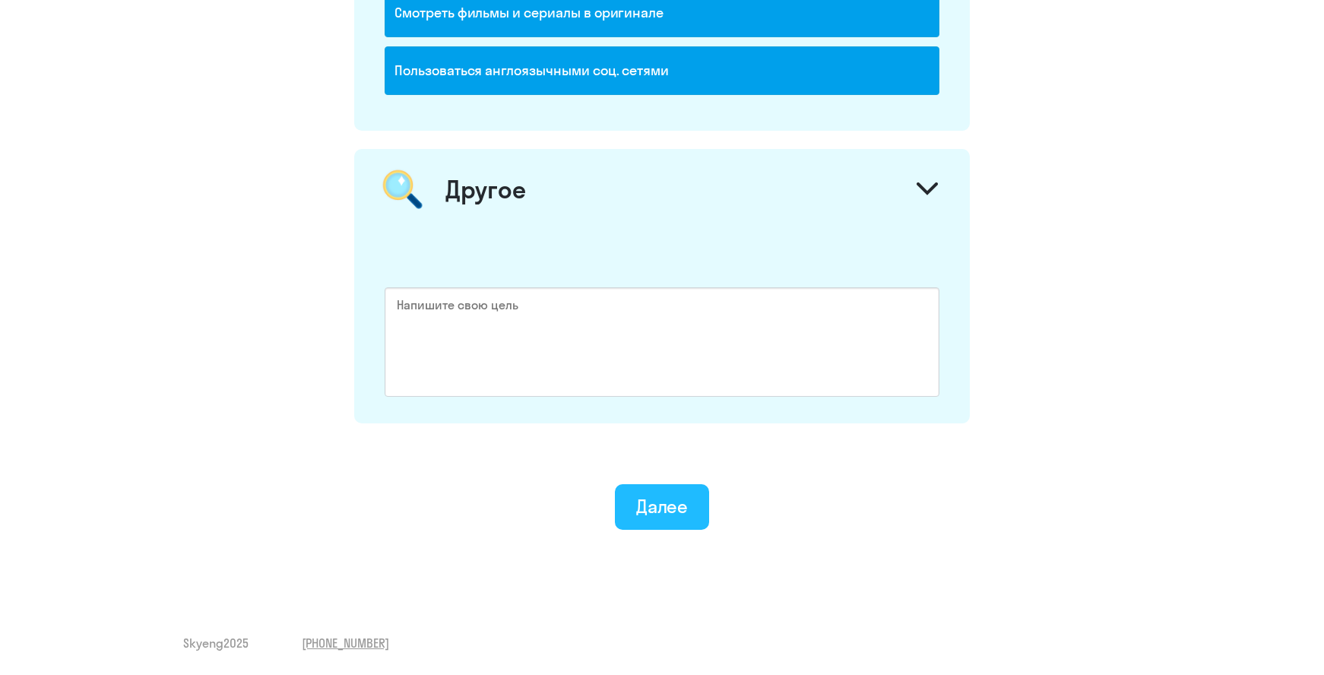
click at [667, 494] on div "Далее" at bounding box center [662, 506] width 52 height 24
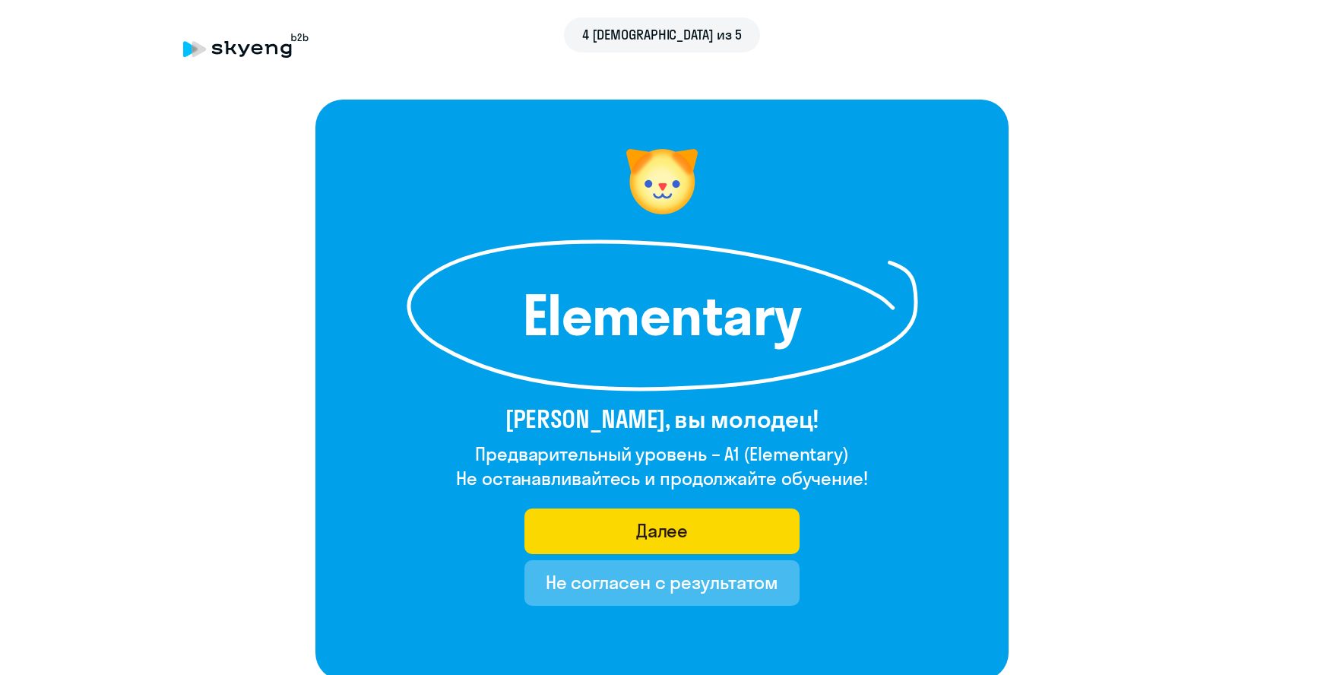
scroll to position [76, 0]
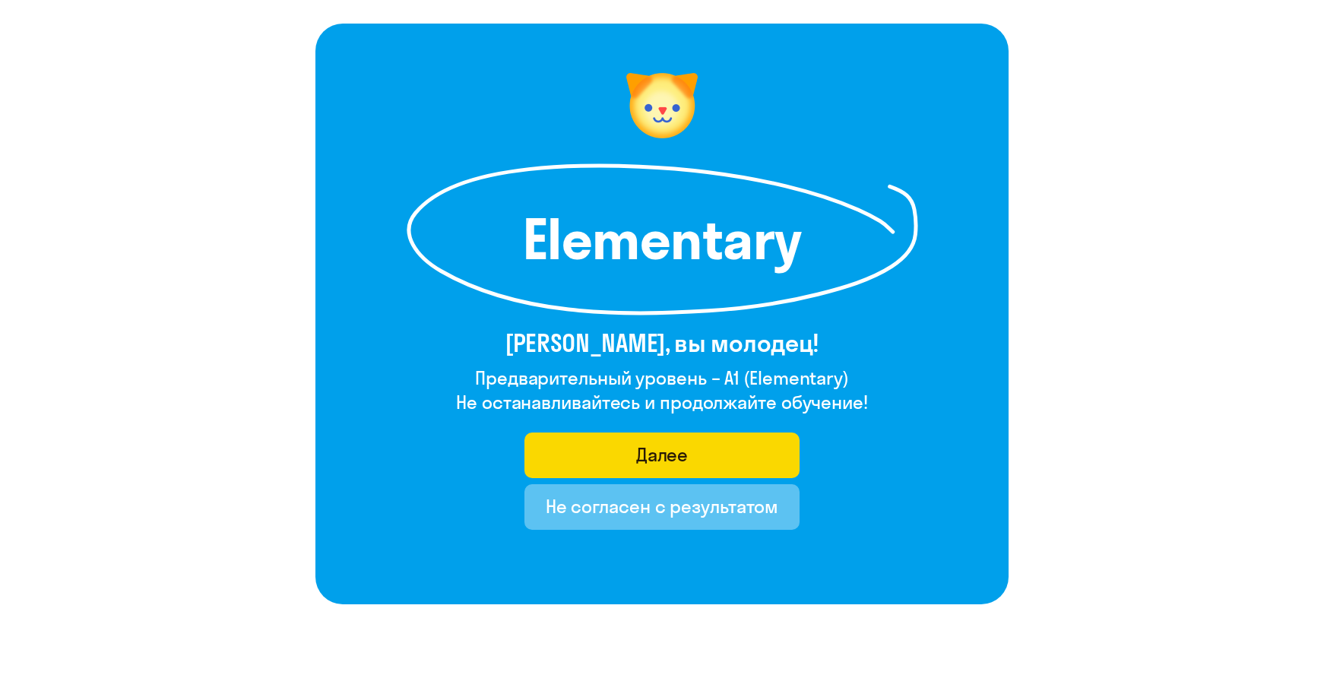
click at [628, 514] on div "Не согласен с результатом" at bounding box center [662, 506] width 233 height 24
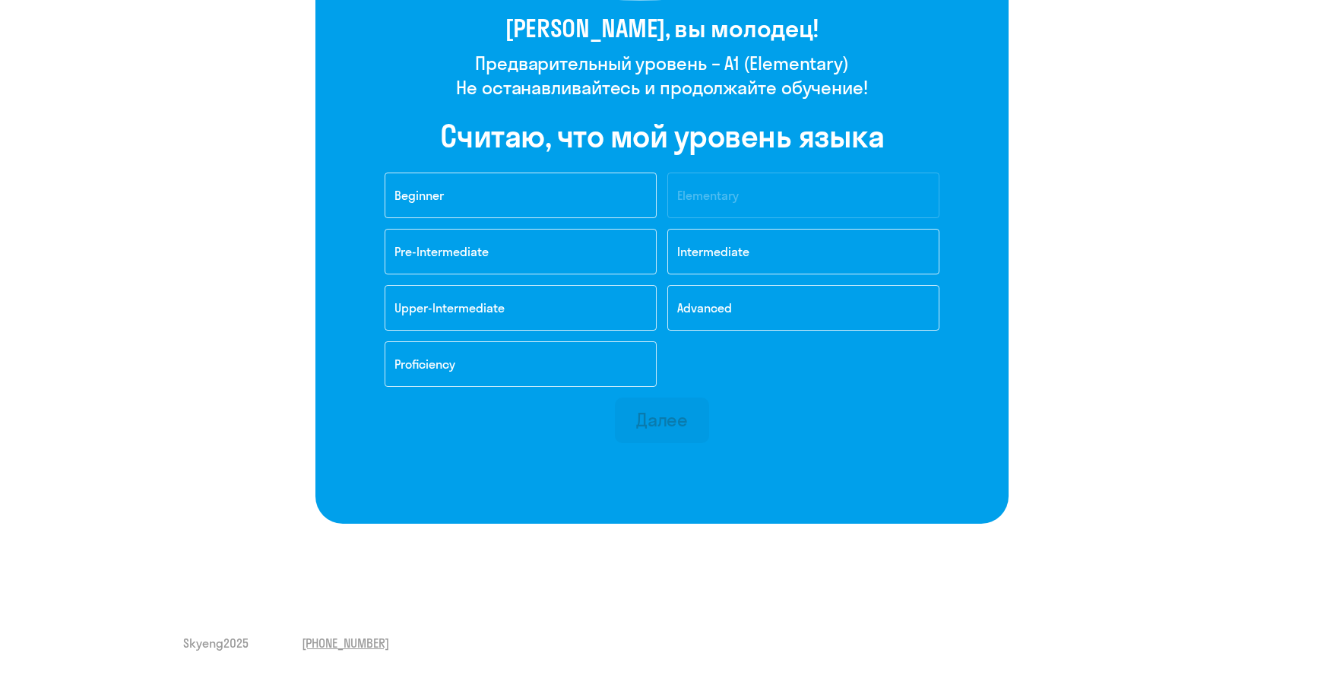
scroll to position [0, 0]
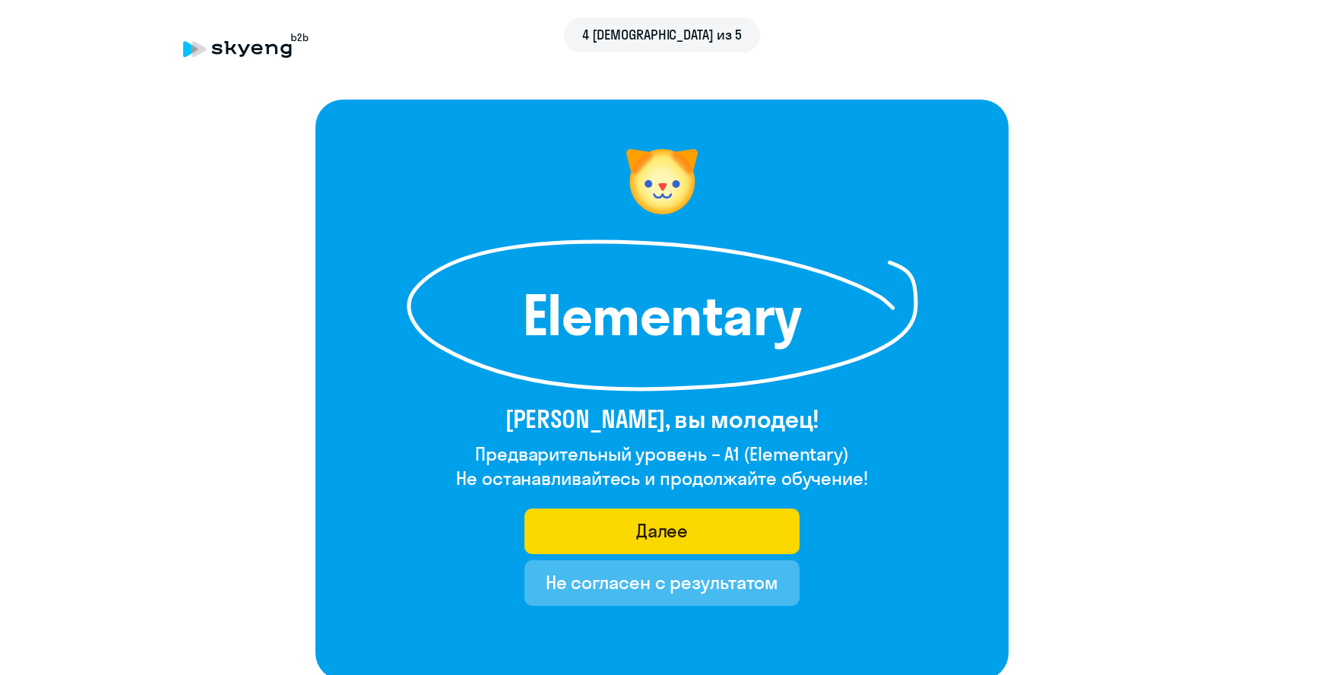
scroll to position [76, 0]
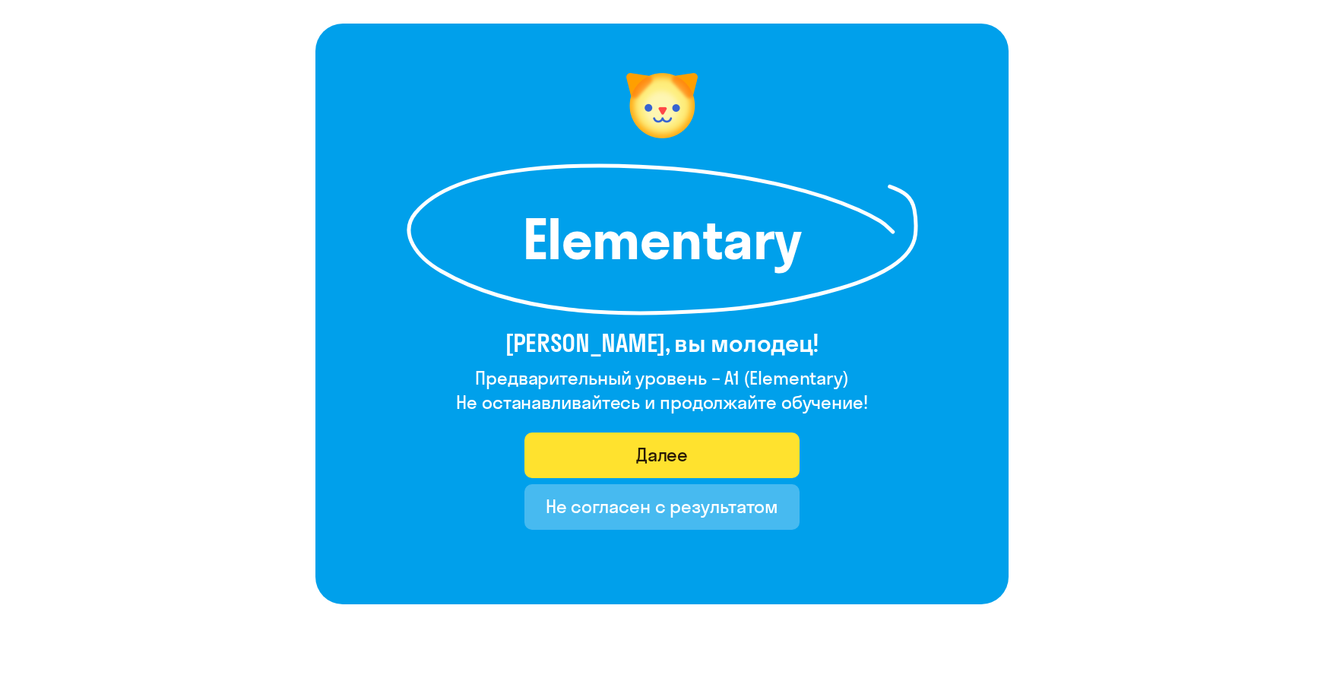
click at [716, 449] on button "Далее" at bounding box center [663, 456] width 276 height 46
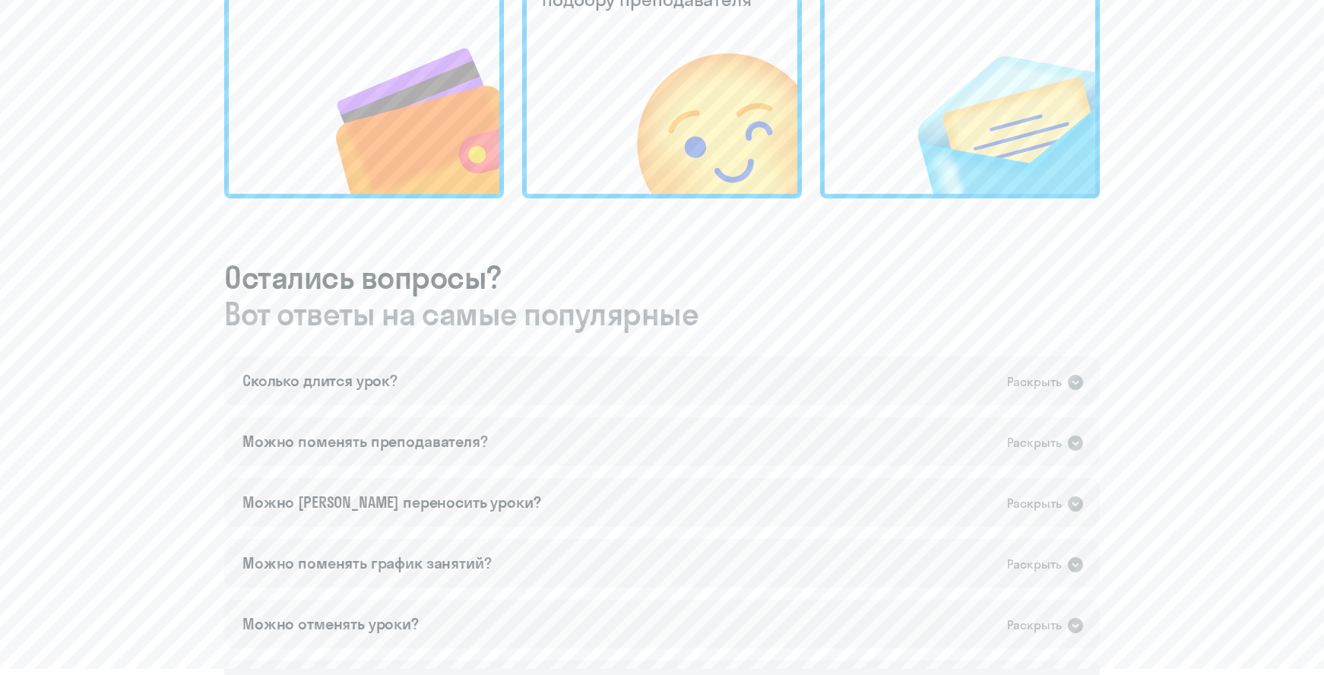
scroll to position [760, 0]
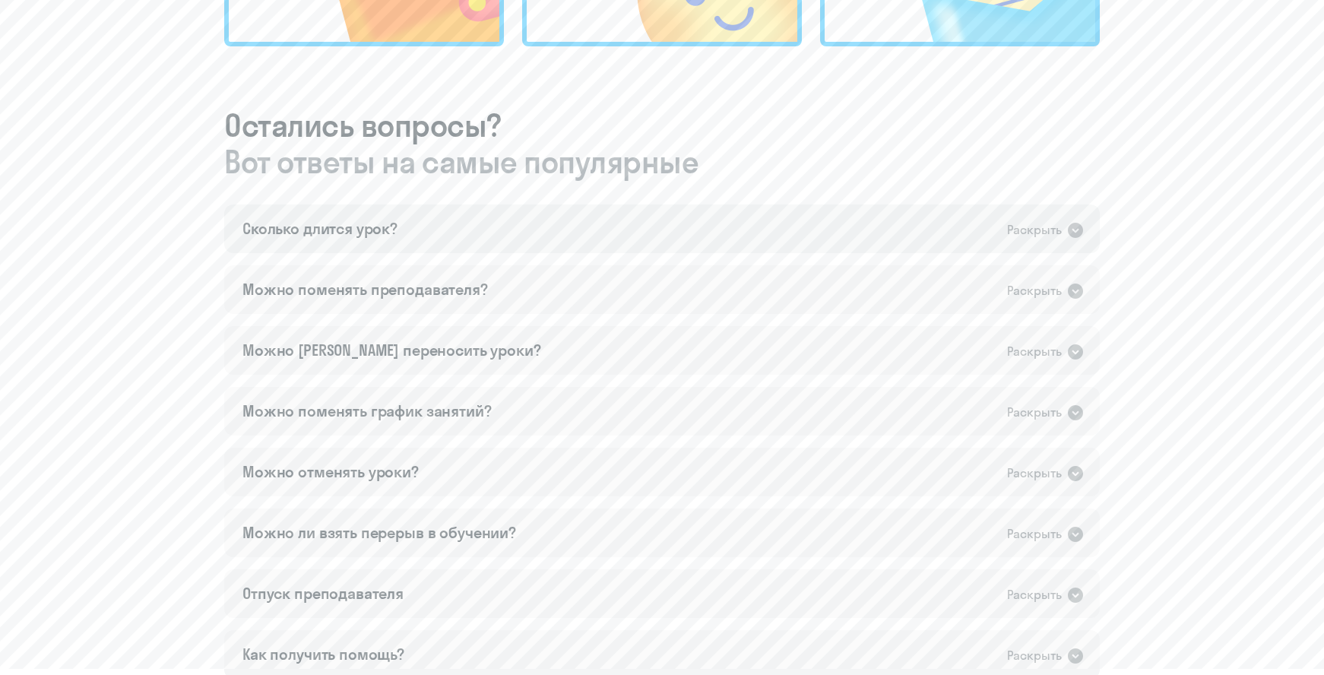
click at [1070, 230] on icon at bounding box center [1075, 230] width 15 height 15
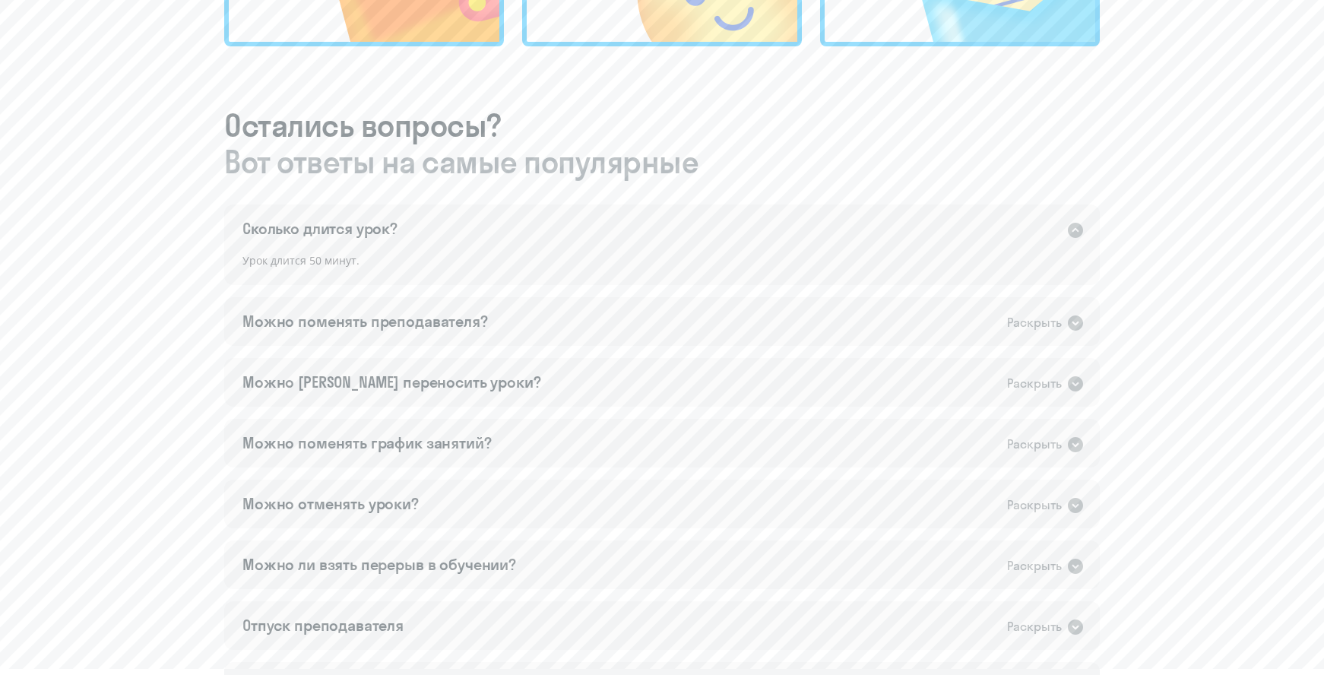
click at [1070, 230] on icon at bounding box center [1075, 230] width 15 height 15
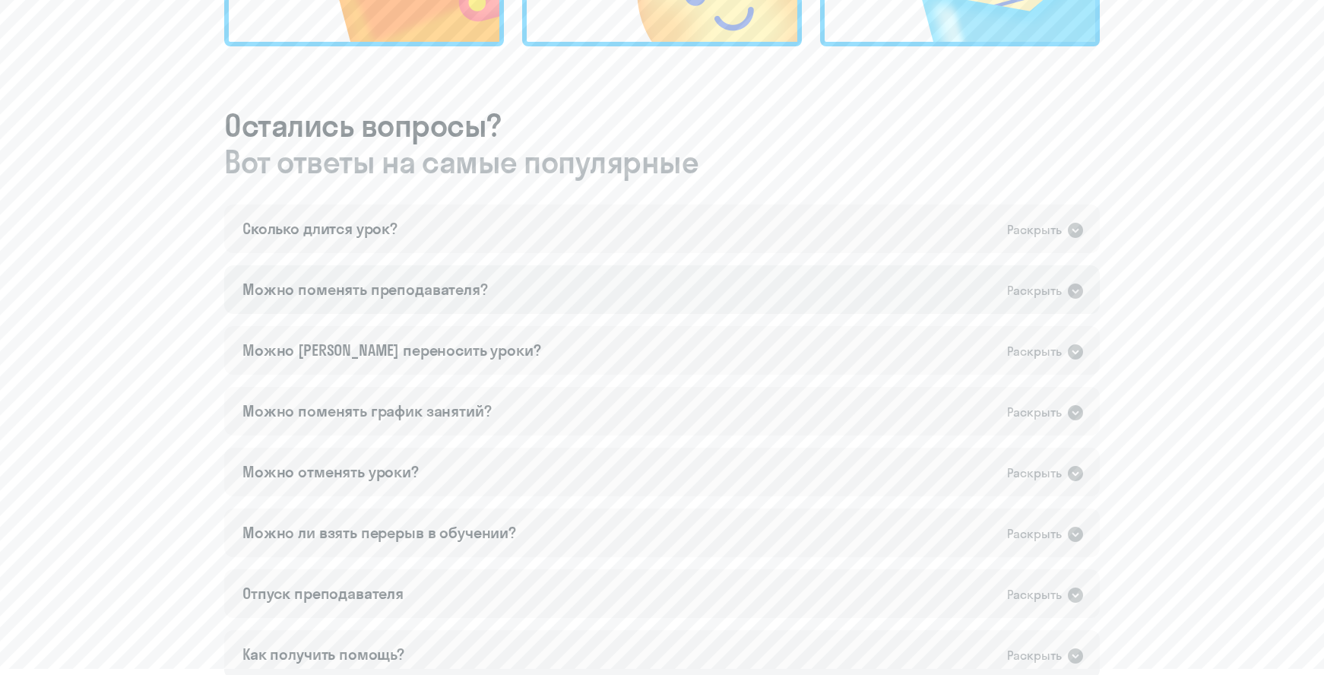
click at [1069, 290] on icon at bounding box center [1075, 291] width 15 height 15
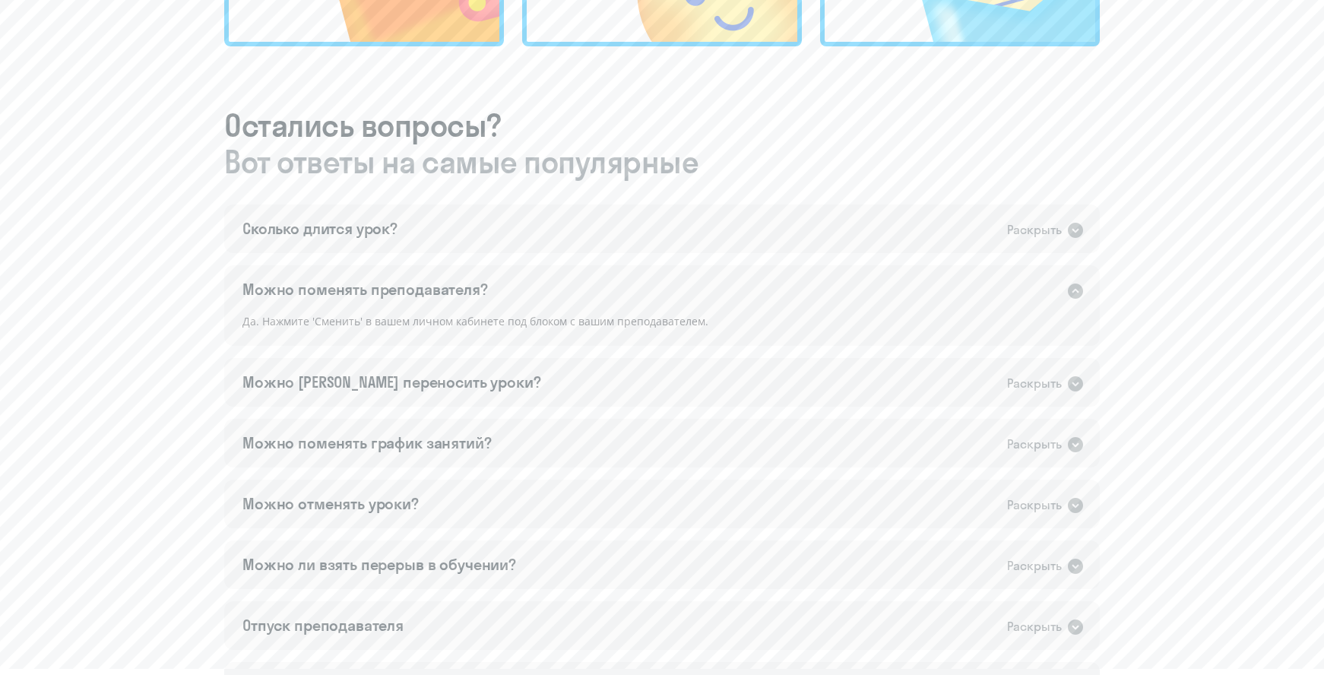
click at [1068, 290] on icon at bounding box center [1076, 291] width 18 height 18
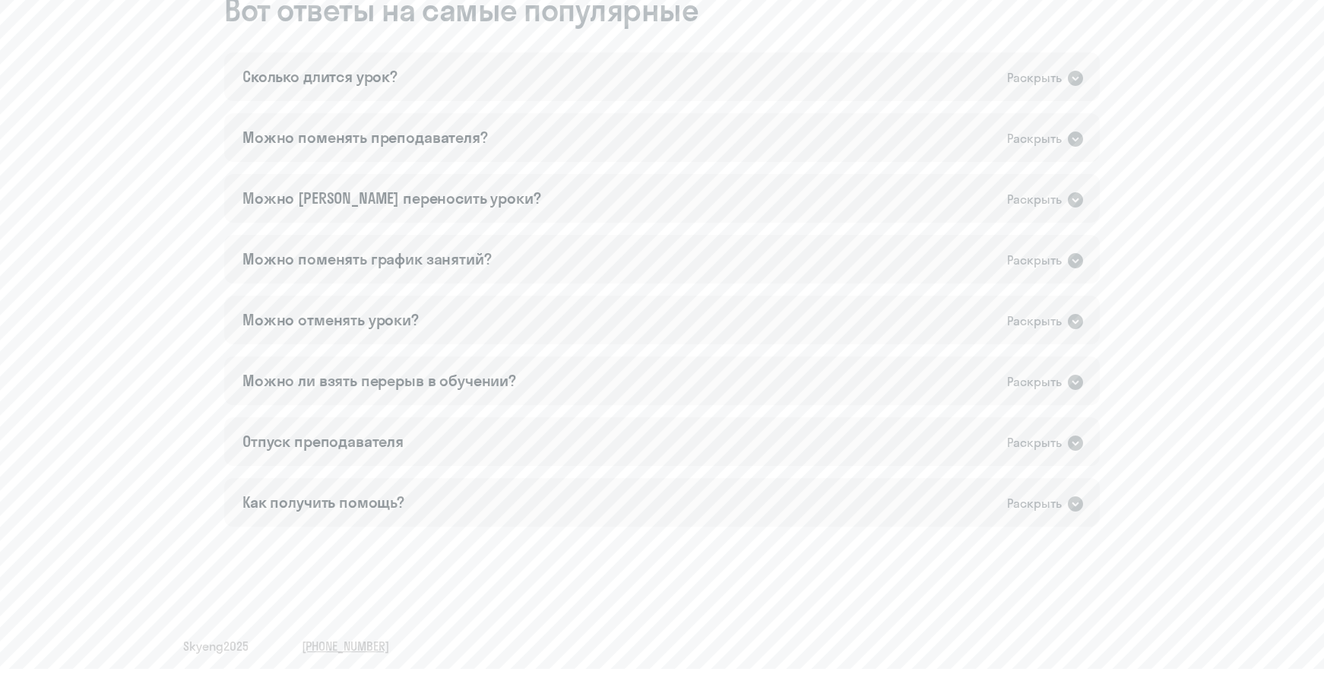
scroll to position [915, 0]
click at [1072, 201] on icon at bounding box center [1075, 196] width 15 height 15
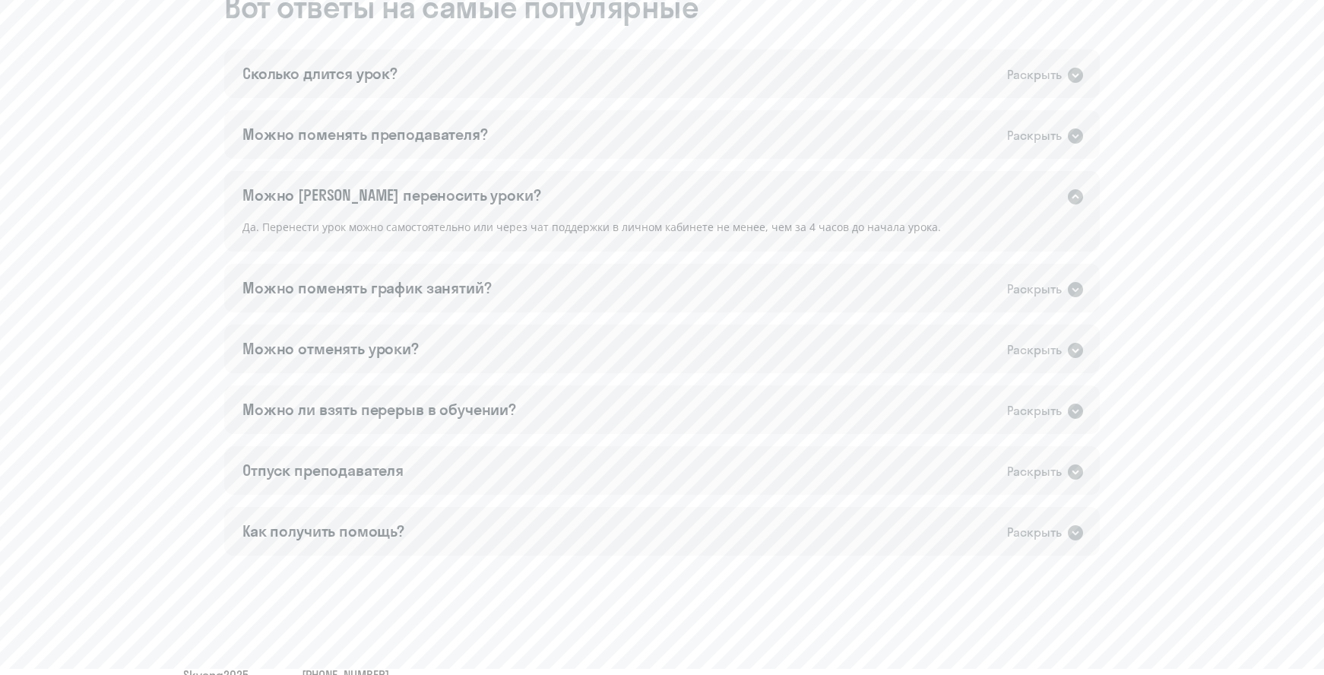
click at [1075, 197] on icon at bounding box center [1076, 197] width 18 height 18
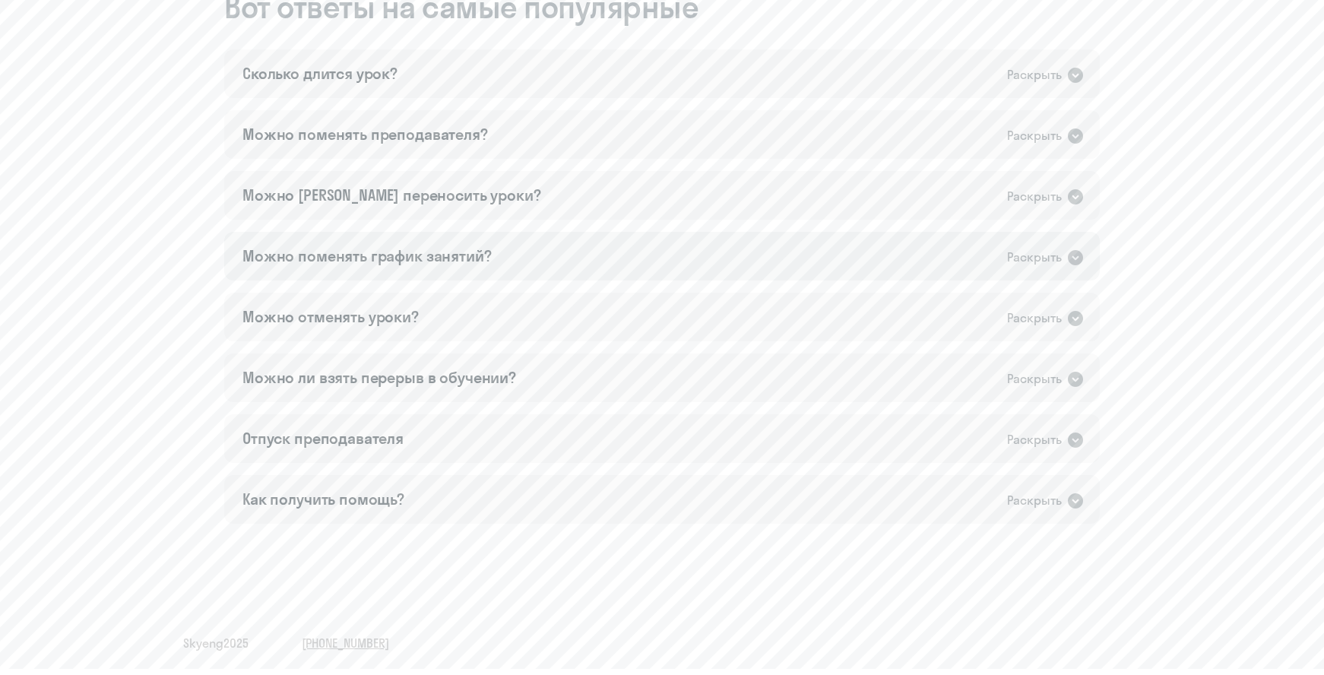
click at [1077, 251] on icon at bounding box center [1075, 257] width 15 height 15
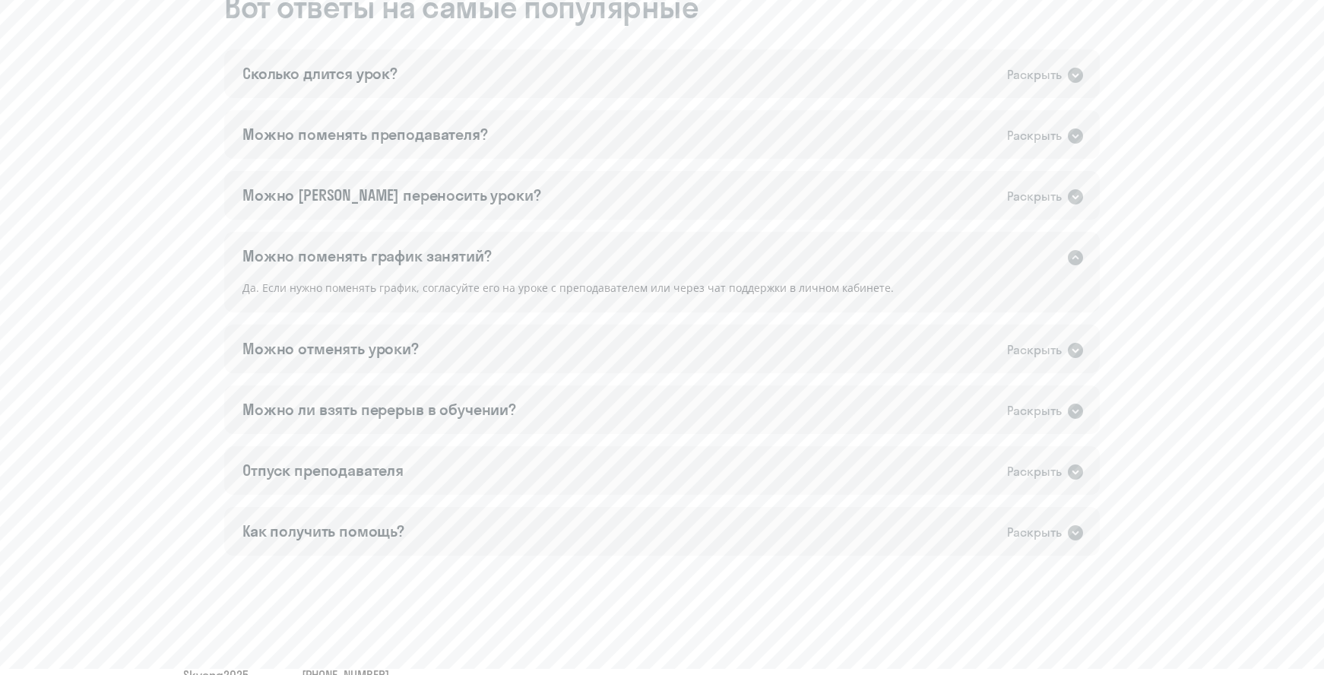
click at [1077, 251] on icon at bounding box center [1075, 257] width 15 height 15
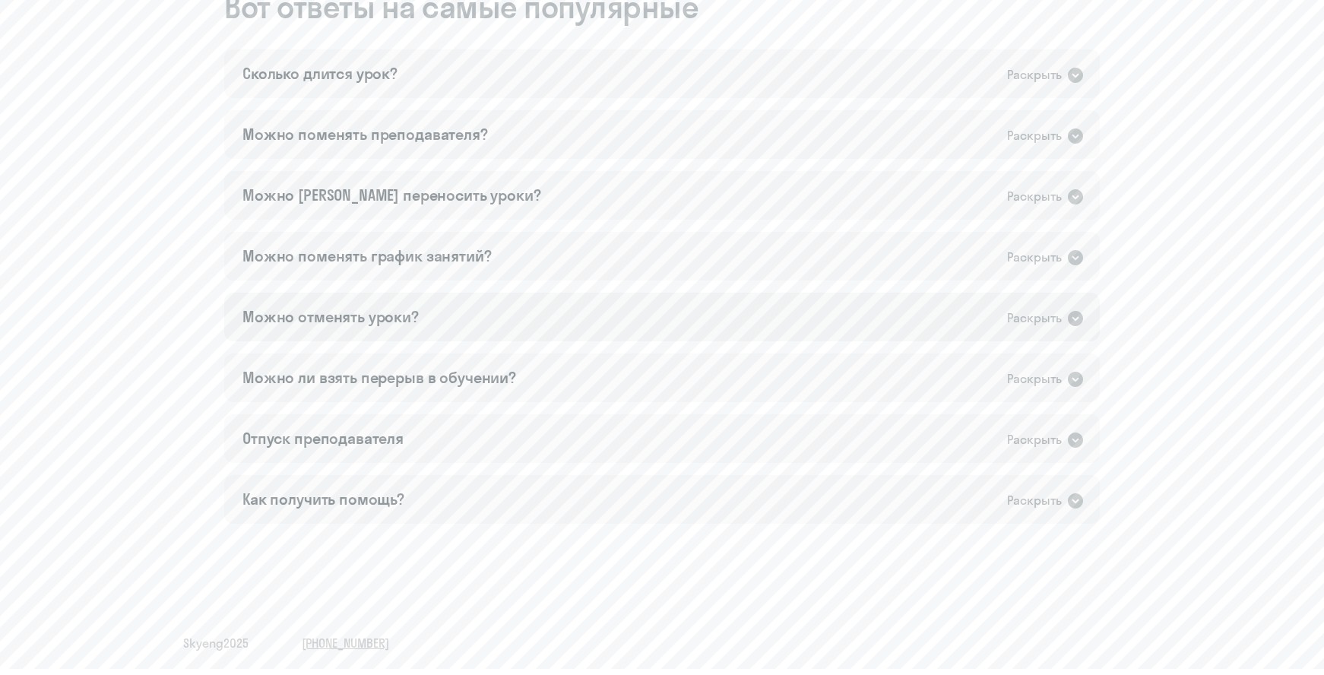
click at [1073, 306] on div "Можно отменять уроки? Раскрыть" at bounding box center [662, 317] width 876 height 49
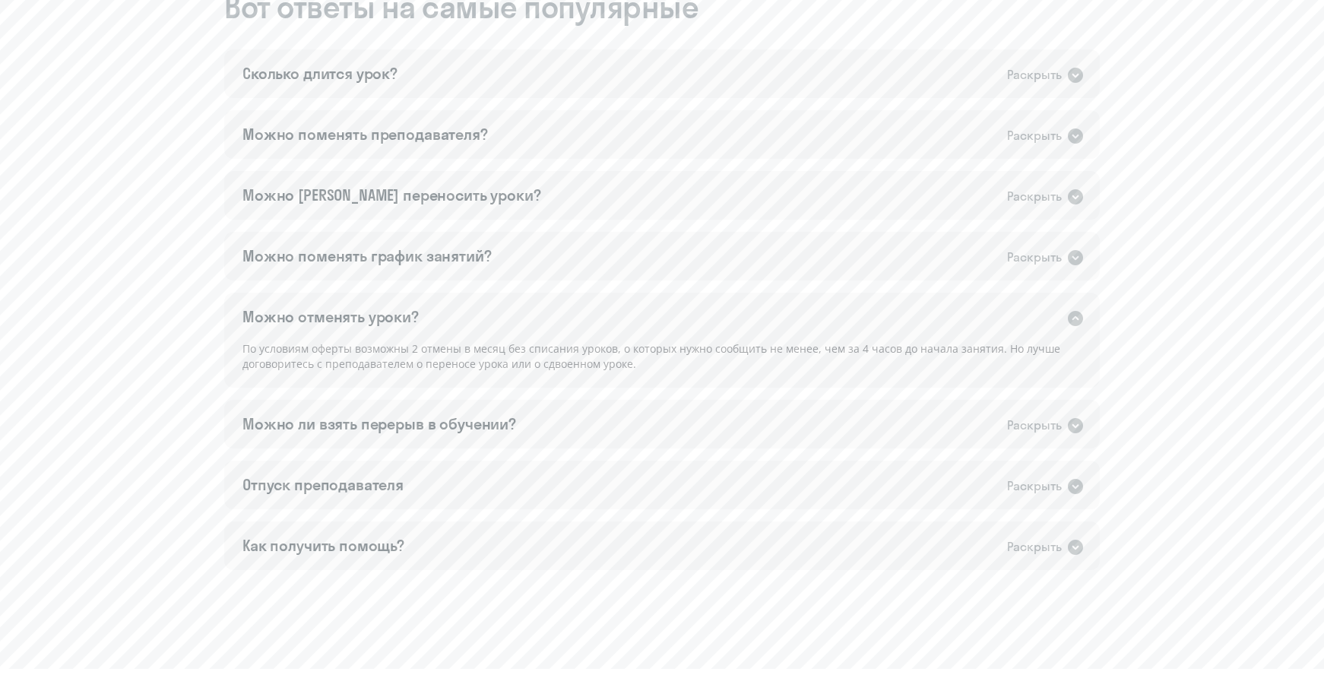
click at [1076, 319] on icon at bounding box center [1075, 318] width 15 height 15
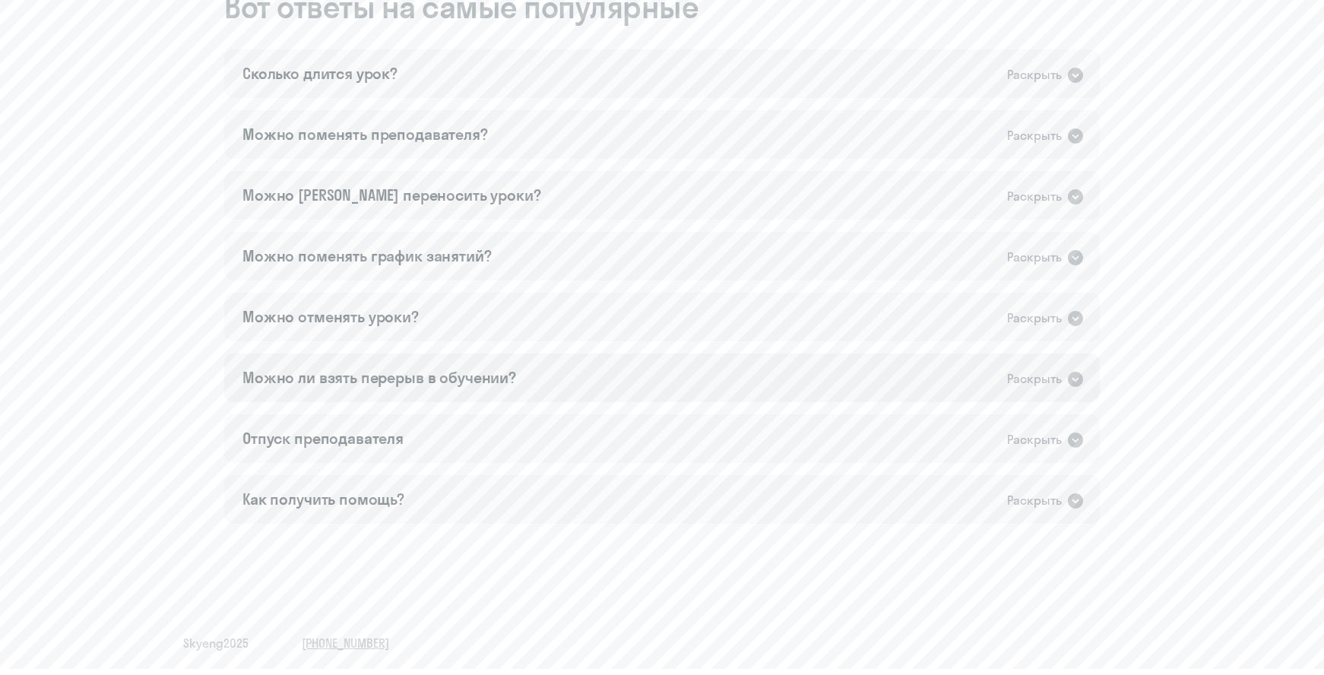
click at [1073, 374] on icon at bounding box center [1075, 379] width 15 height 15
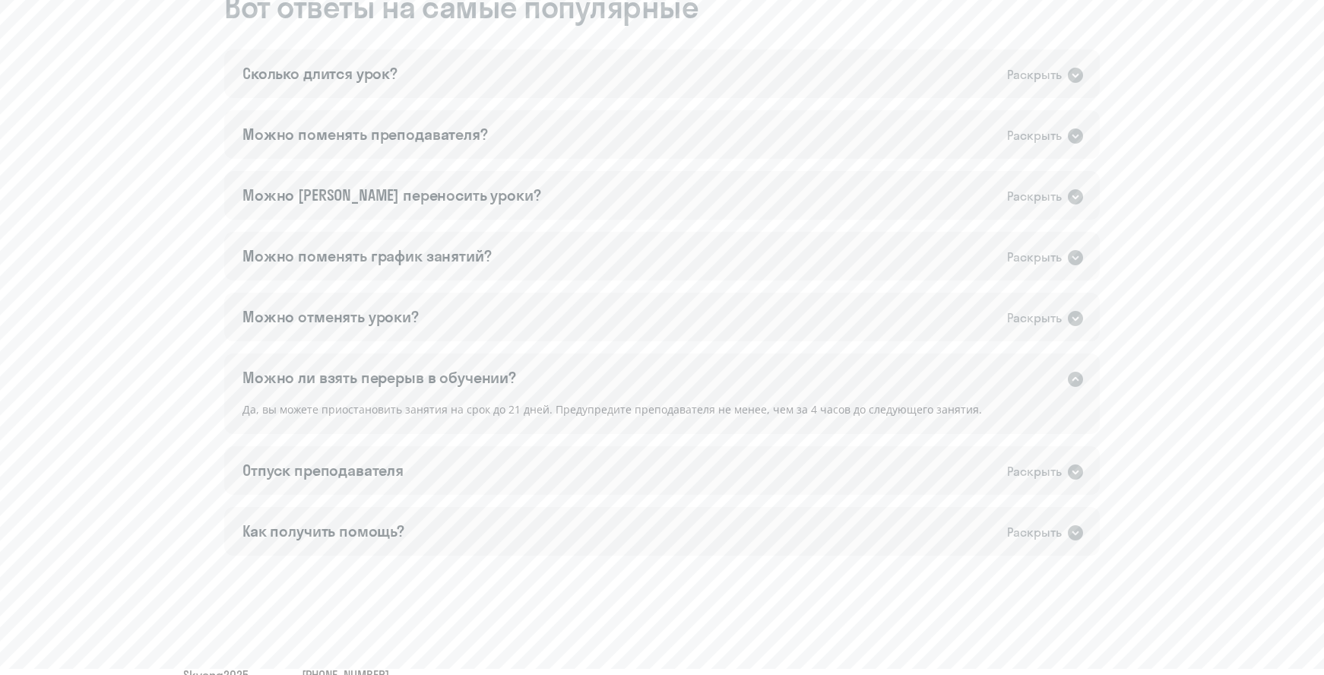
click at [1077, 382] on icon at bounding box center [1075, 379] width 15 height 15
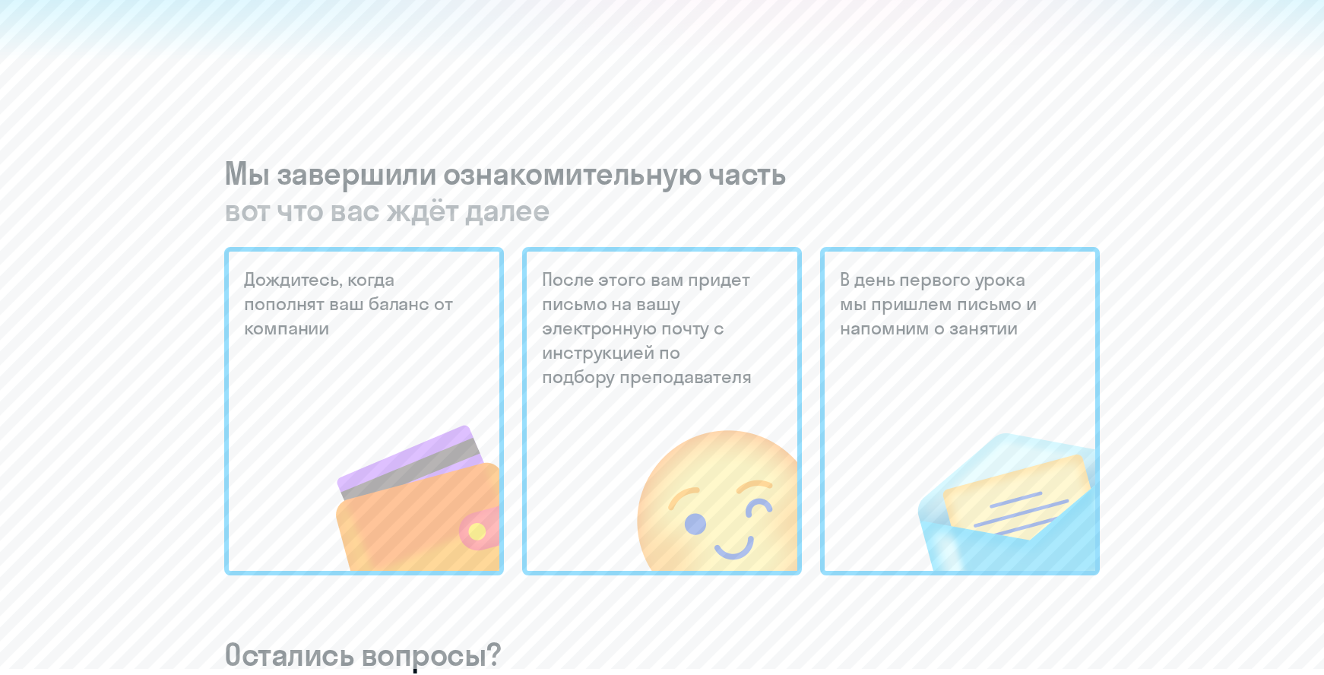
scroll to position [0, 0]
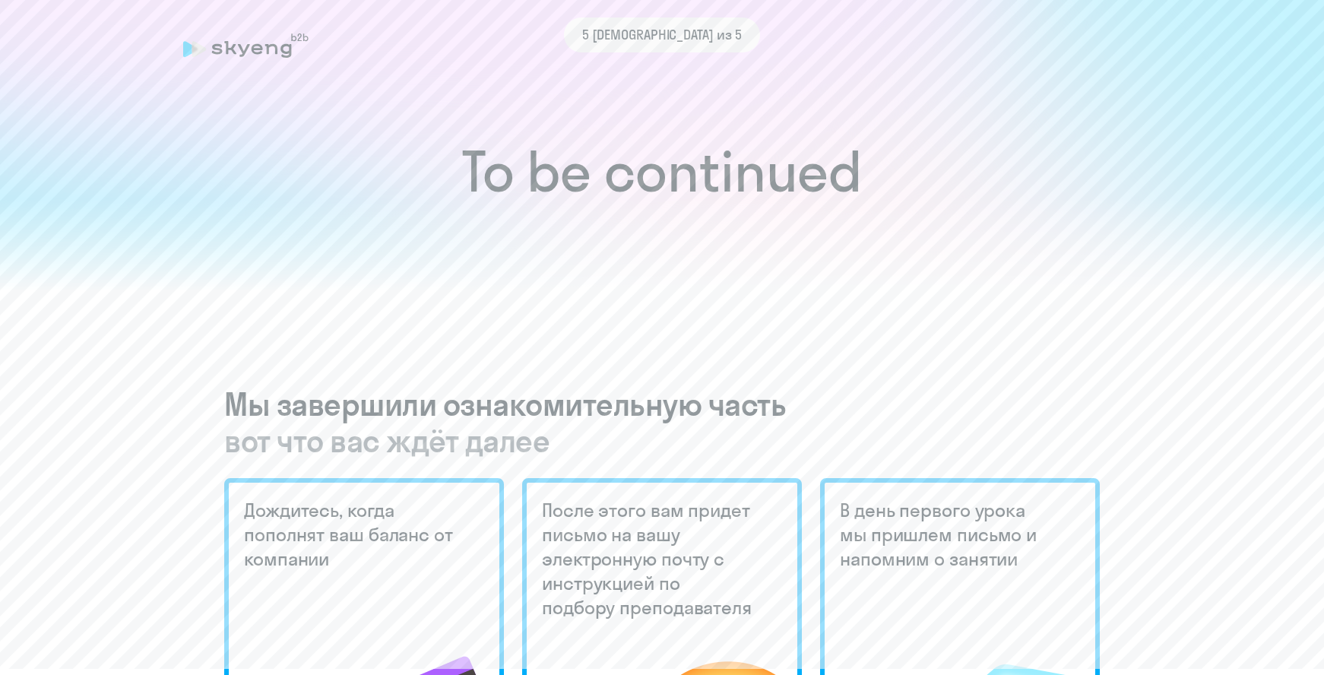
click at [825, 185] on h1 "To be continued" at bounding box center [662, 171] width 1264 height 53
click at [825, 198] on h1 "To be continued" at bounding box center [662, 171] width 1264 height 53
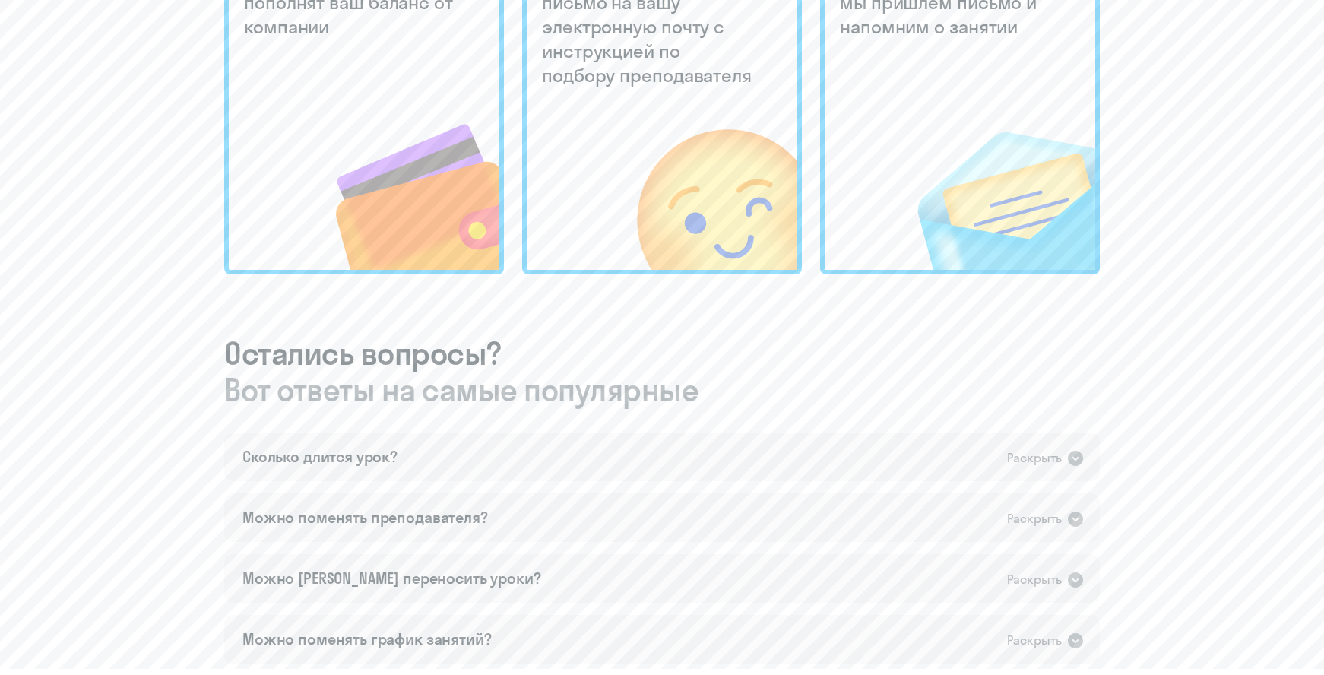
click at [684, 162] on img at bounding box center [686, 167] width 224 height 205
click at [328, 140] on img at bounding box center [388, 167] width 222 height 205
click at [610, 196] on img at bounding box center [686, 167] width 224 height 205
click at [911, 214] on img at bounding box center [982, 167] width 225 height 205
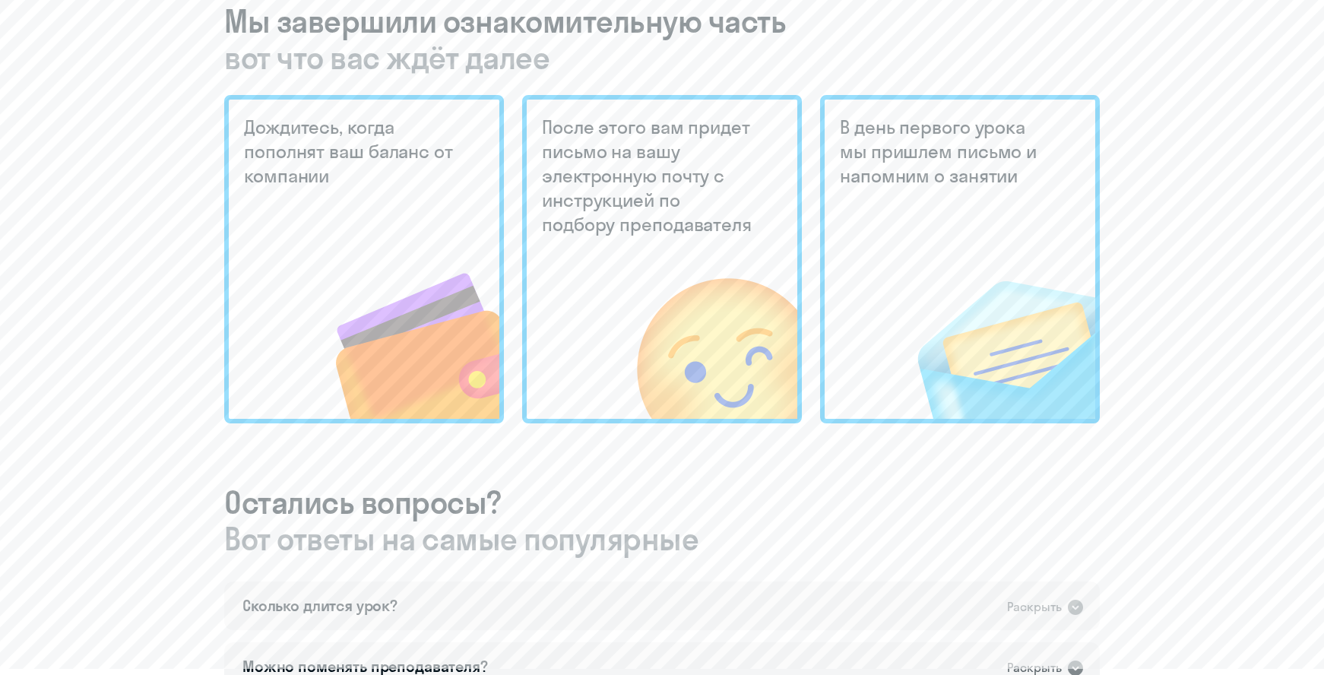
scroll to position [0, 0]
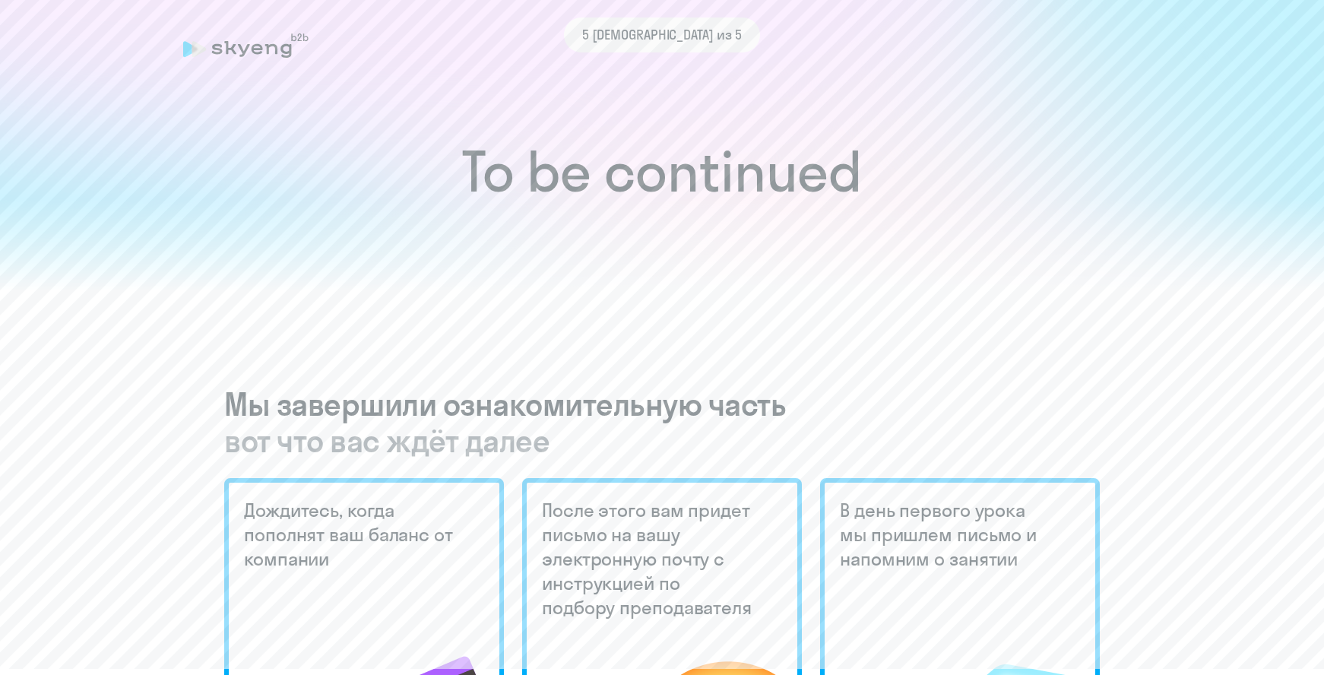
click at [233, 46] on div "5 [DEMOGRAPHIC_DATA] из 5" at bounding box center [662, 34] width 958 height 35
